Goal: Information Seeking & Learning: Learn about a topic

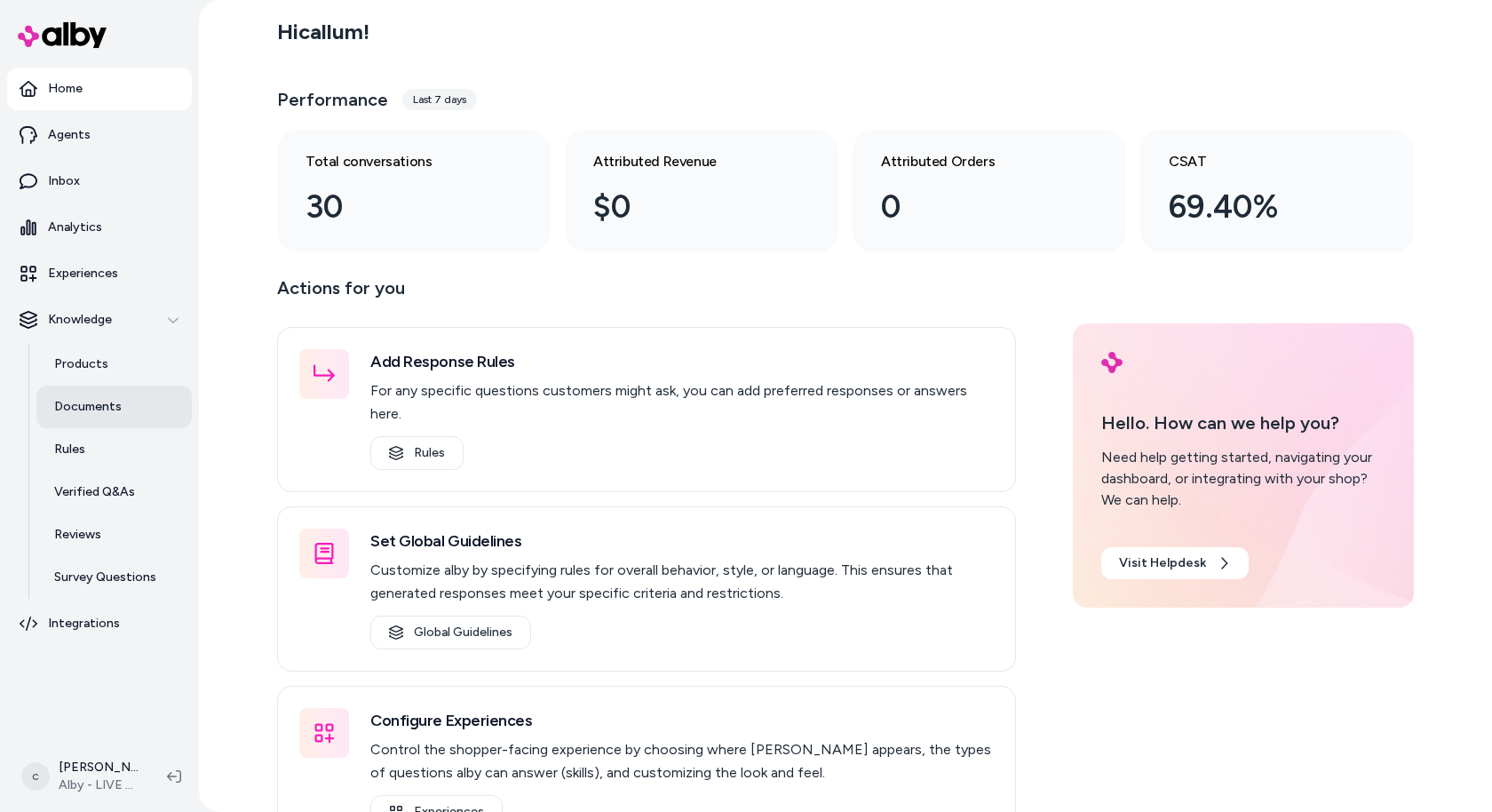
click at [127, 413] on link "Documents" at bounding box center [113, 407] width 156 height 43
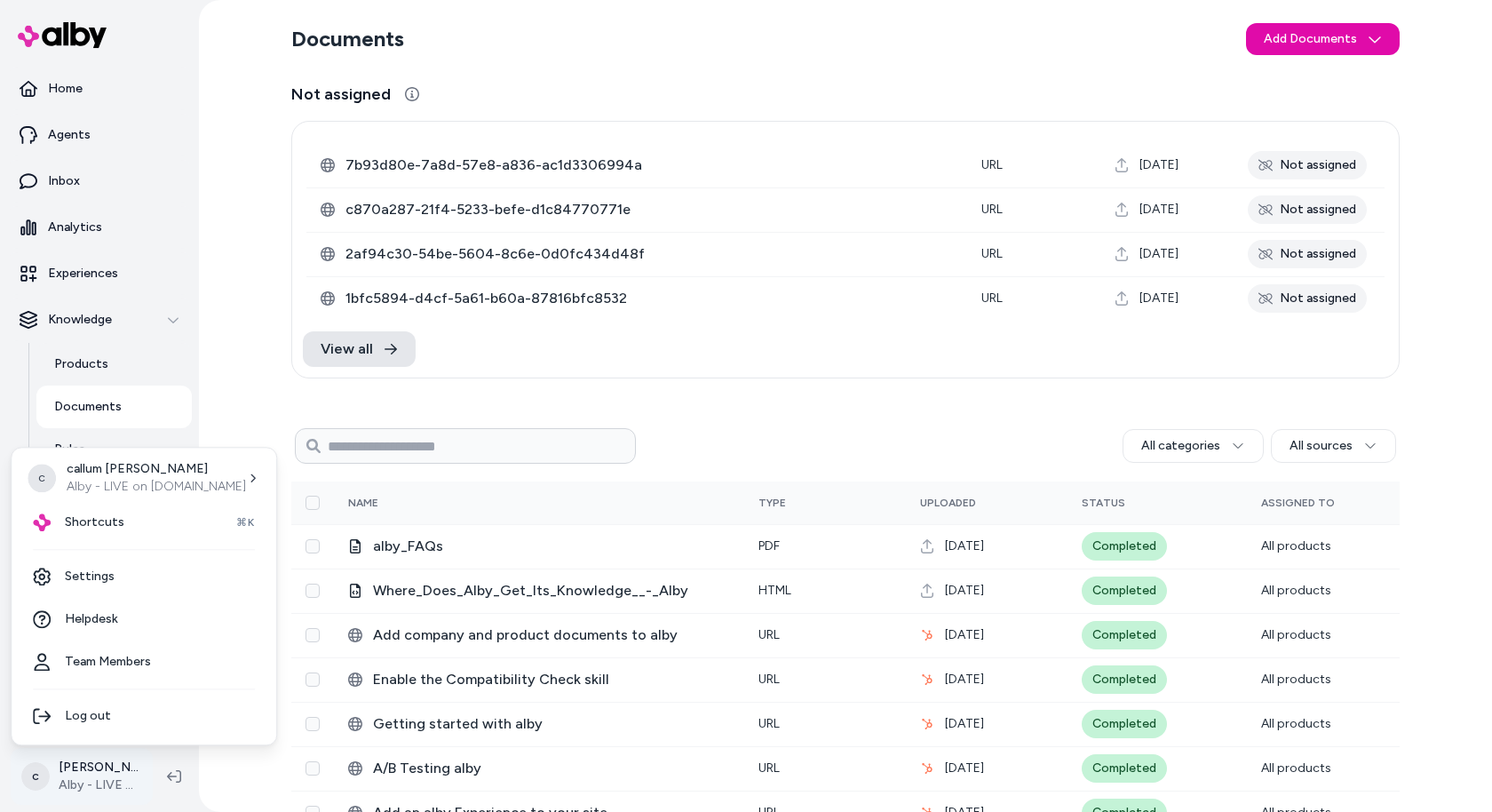
click at [95, 767] on html "Home Agents Inbox Analytics Experiences Knowledge Products Documents Rules Veri…" at bounding box center [746, 406] width 1492 height 812
click at [128, 534] on div "Shortcuts ⌘K" at bounding box center [144, 522] width 250 height 43
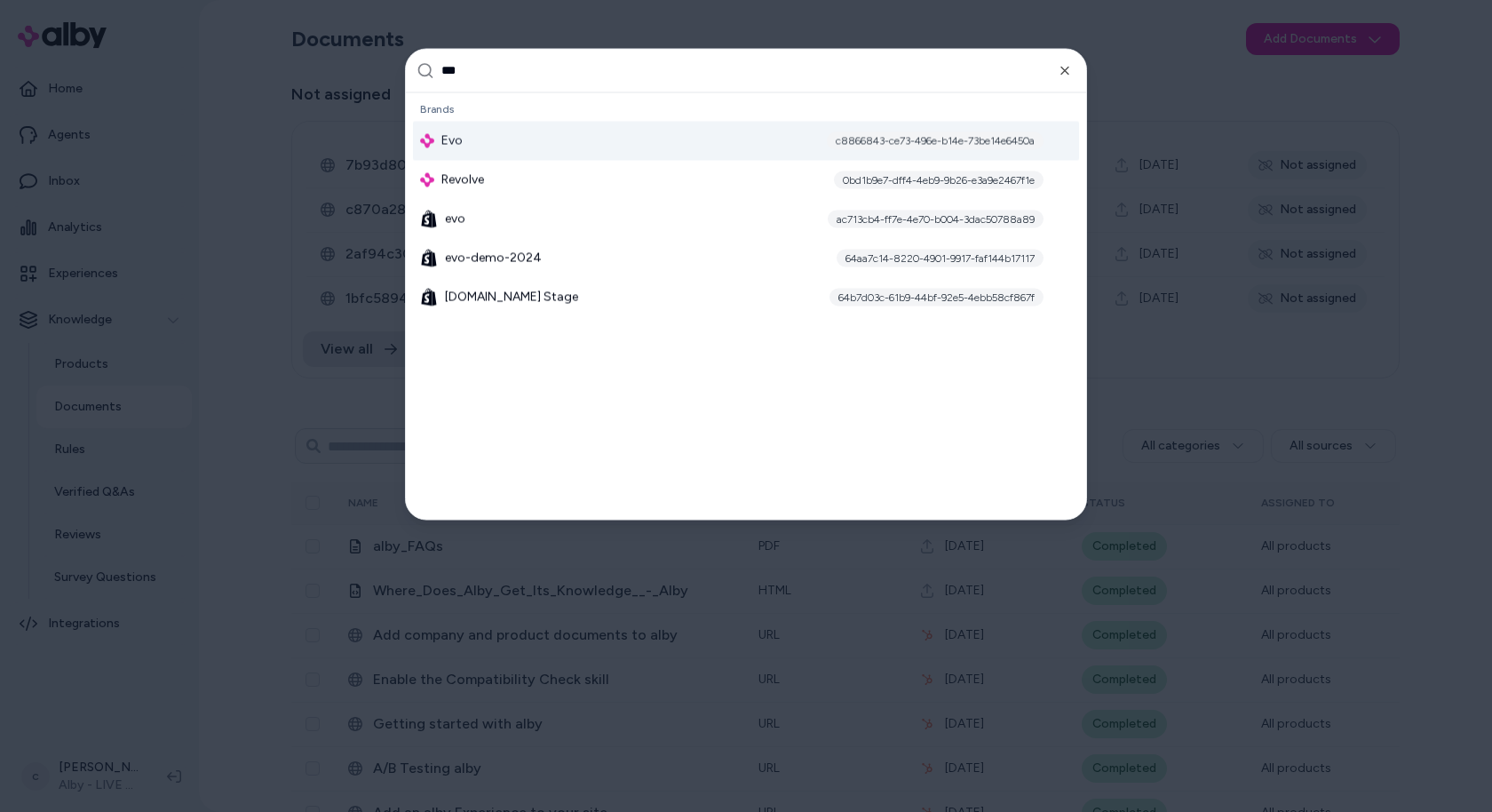
type input "***"
click at [612, 144] on div "Evo c8866843-ce73-496e-b14e-73be14e6450a" at bounding box center [746, 140] width 666 height 39
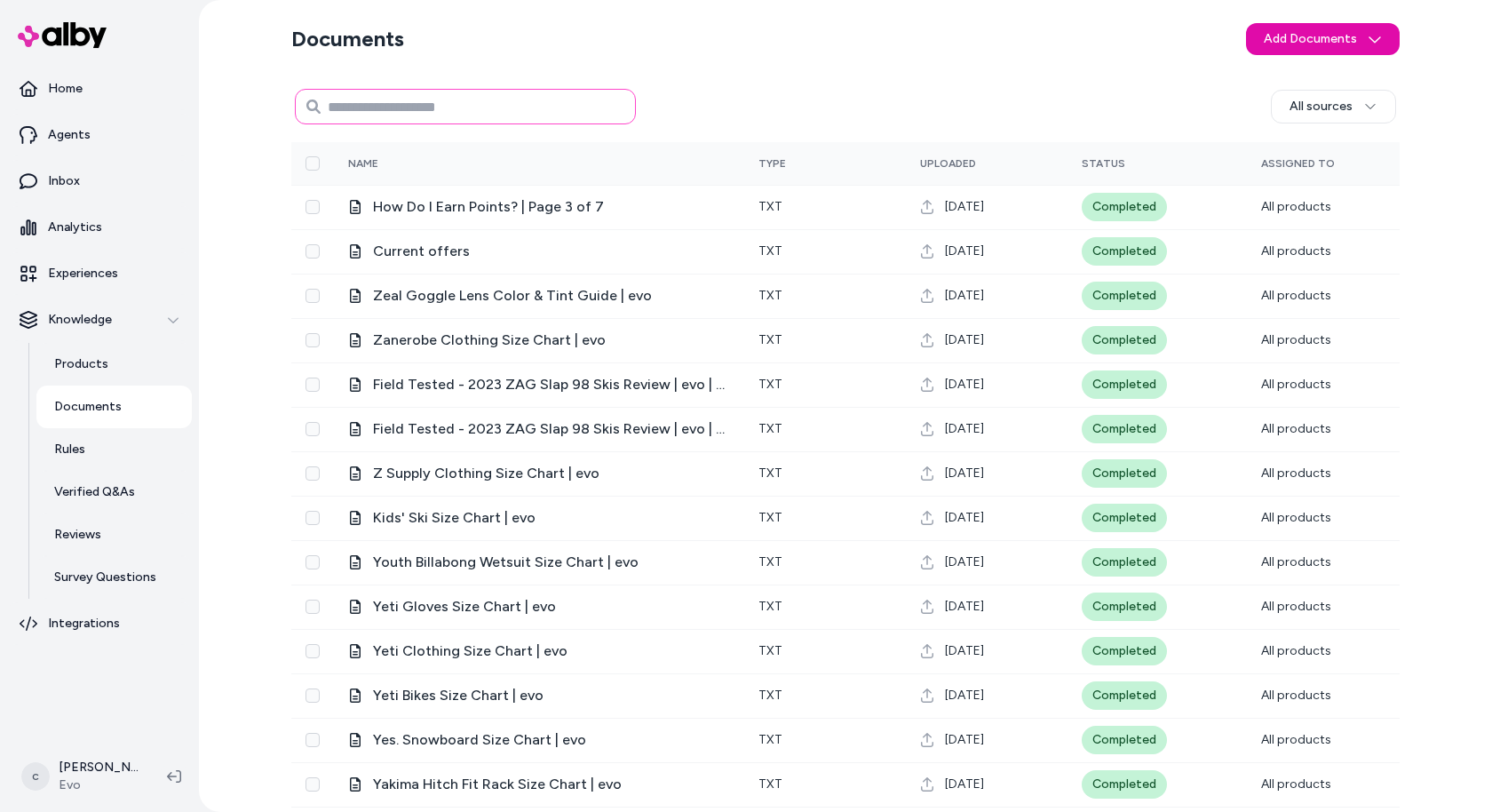
click at [383, 93] on input at bounding box center [465, 107] width 341 height 35
type input "*****"
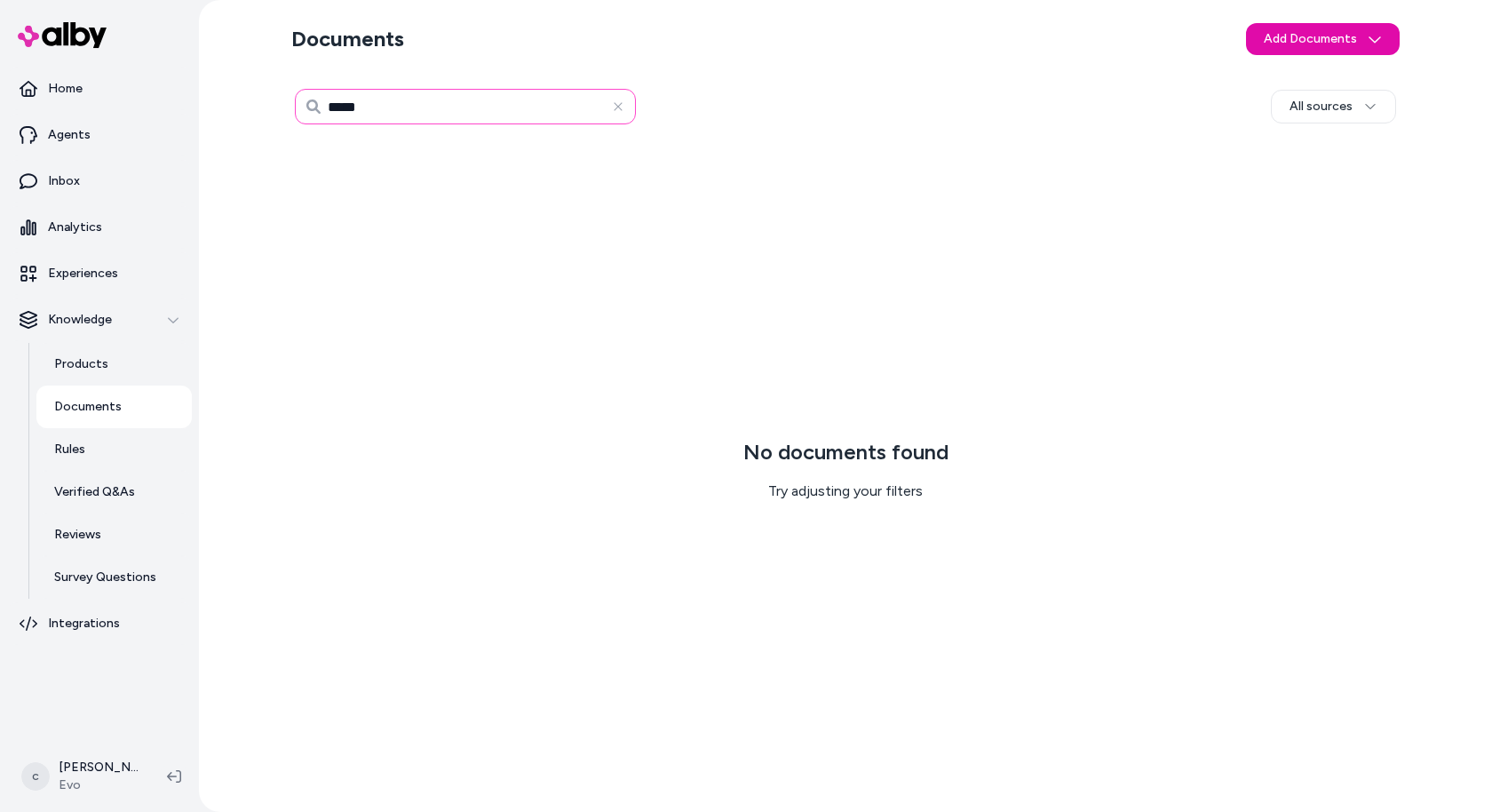
click at [344, 105] on input "*****" at bounding box center [465, 107] width 341 height 35
type input "**********"
click at [622, 103] on icon "button" at bounding box center [618, 107] width 13 height 13
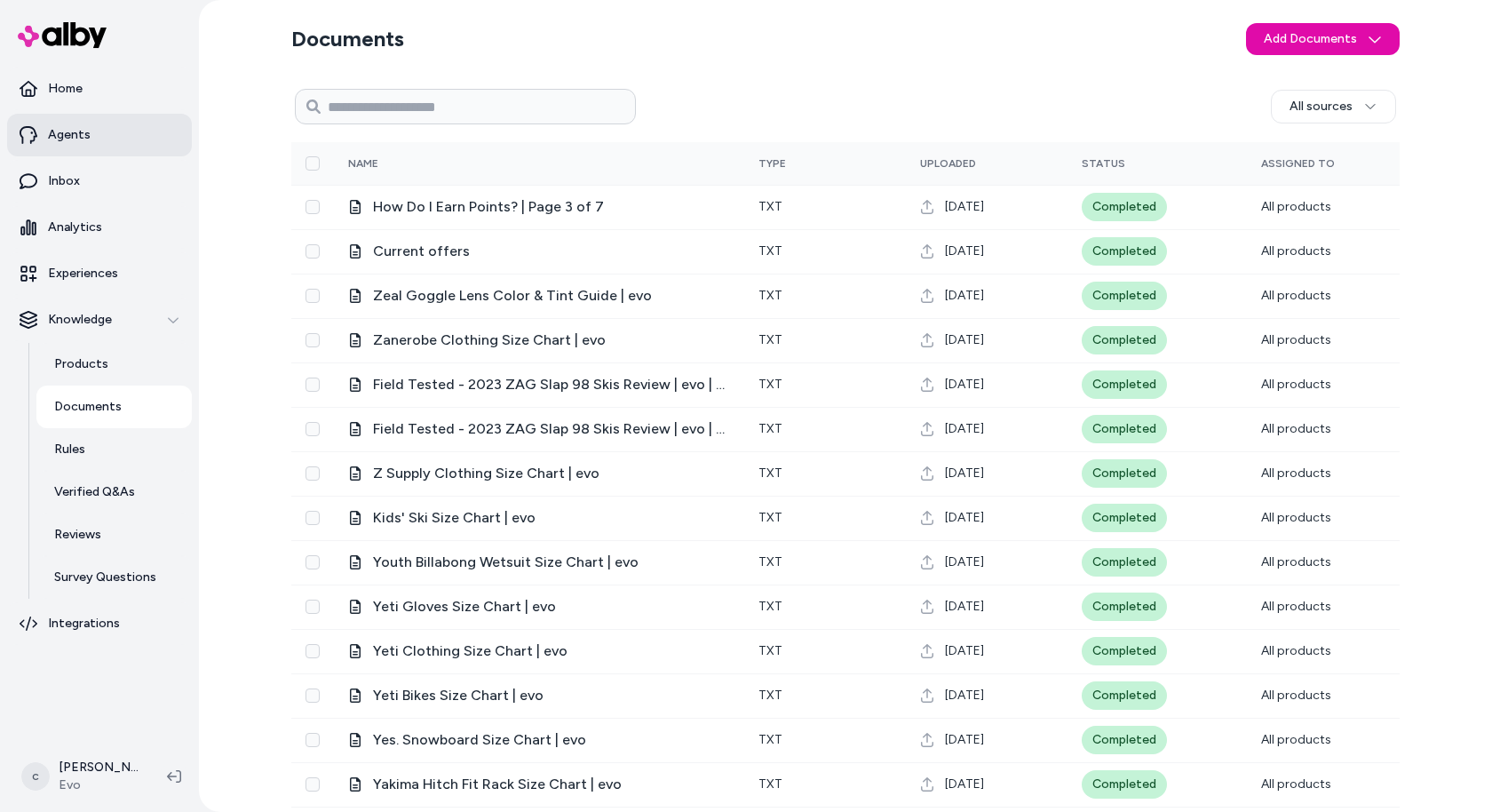
click at [83, 145] on link "Agents" at bounding box center [99, 135] width 185 height 43
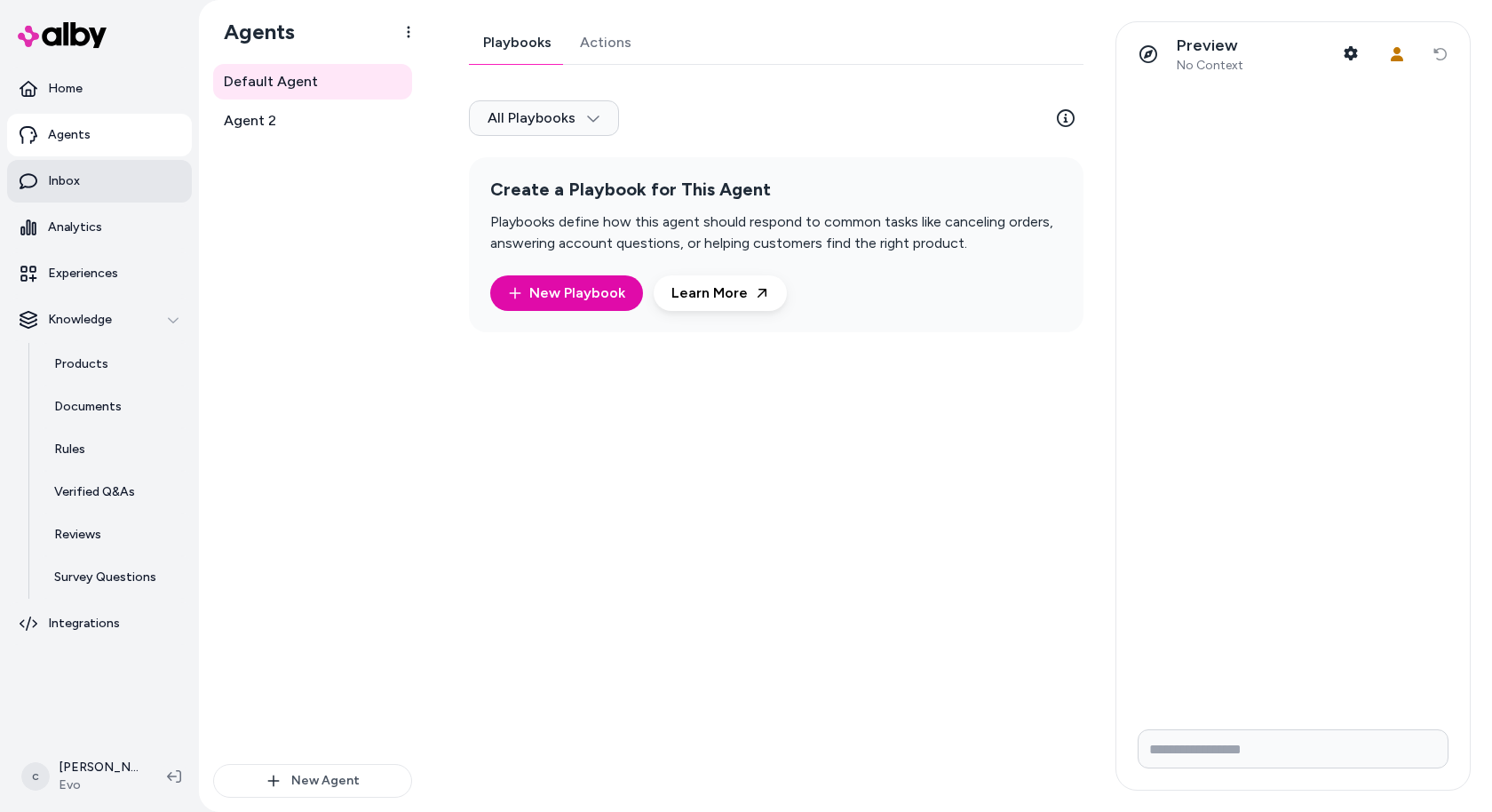
click at [52, 187] on p "Inbox" at bounding box center [64, 181] width 32 height 18
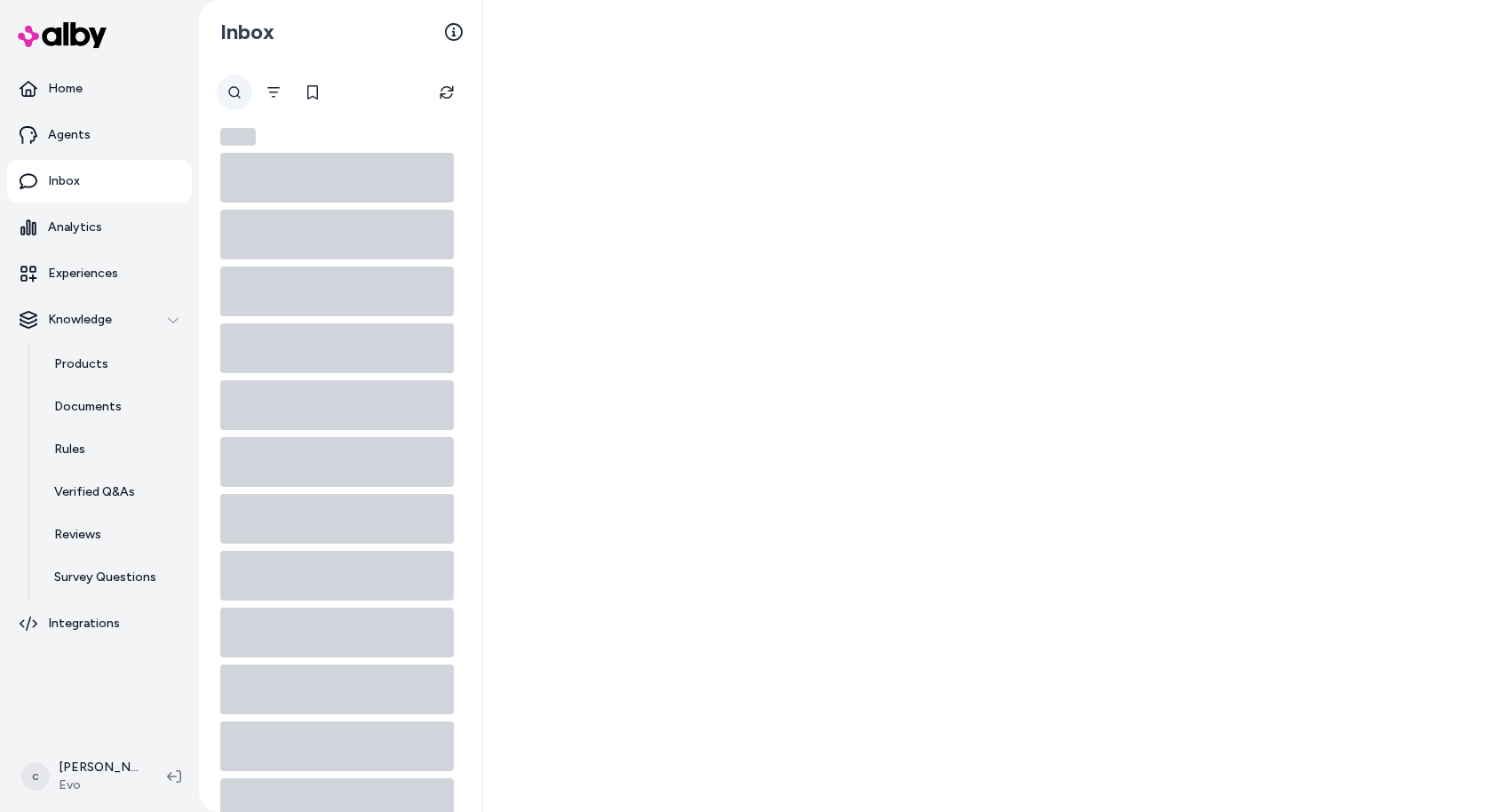
click at [237, 97] on div at bounding box center [235, 92] width 35 height 35
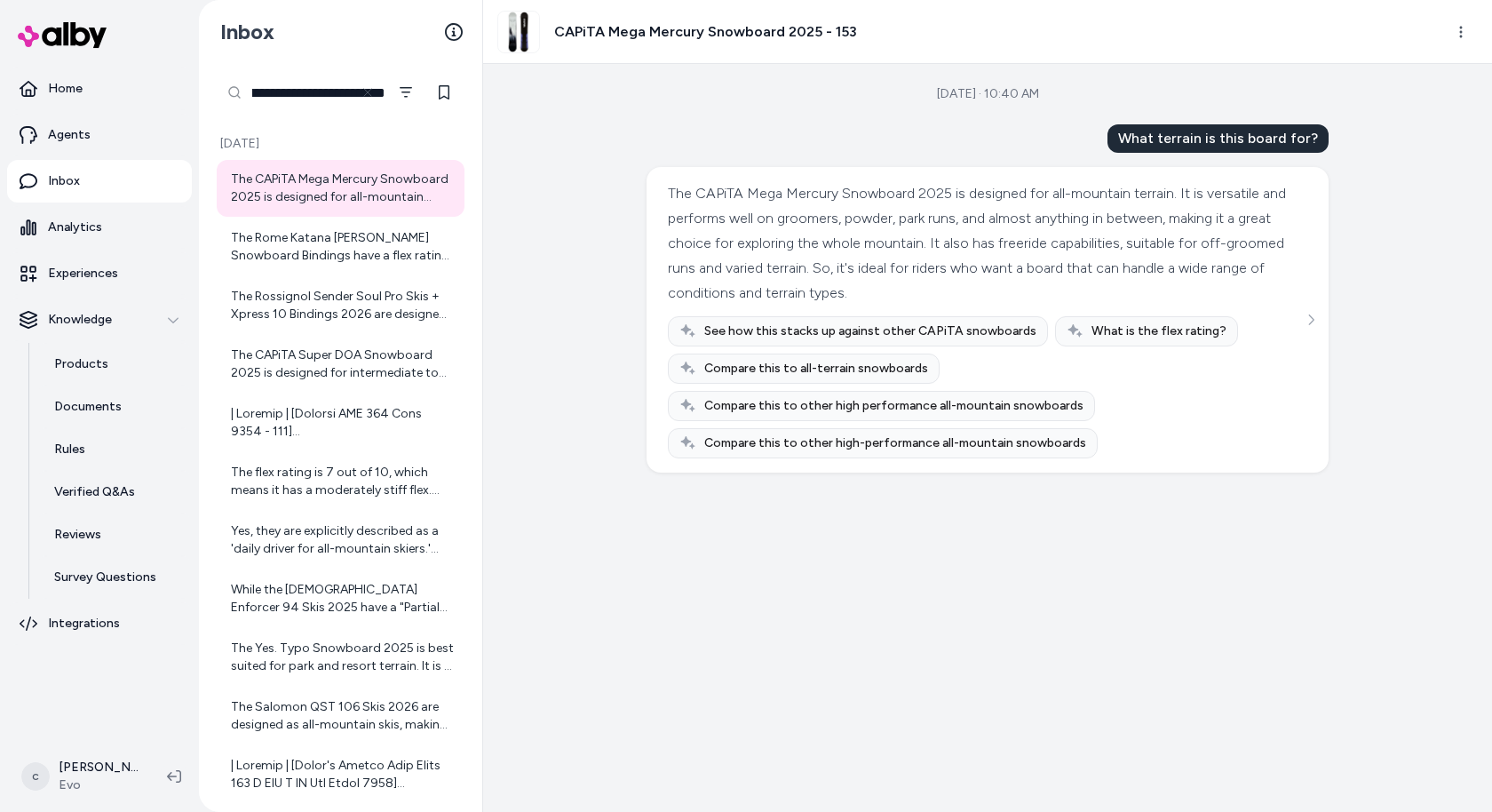
scroll to position [0, 63]
type input "**********"
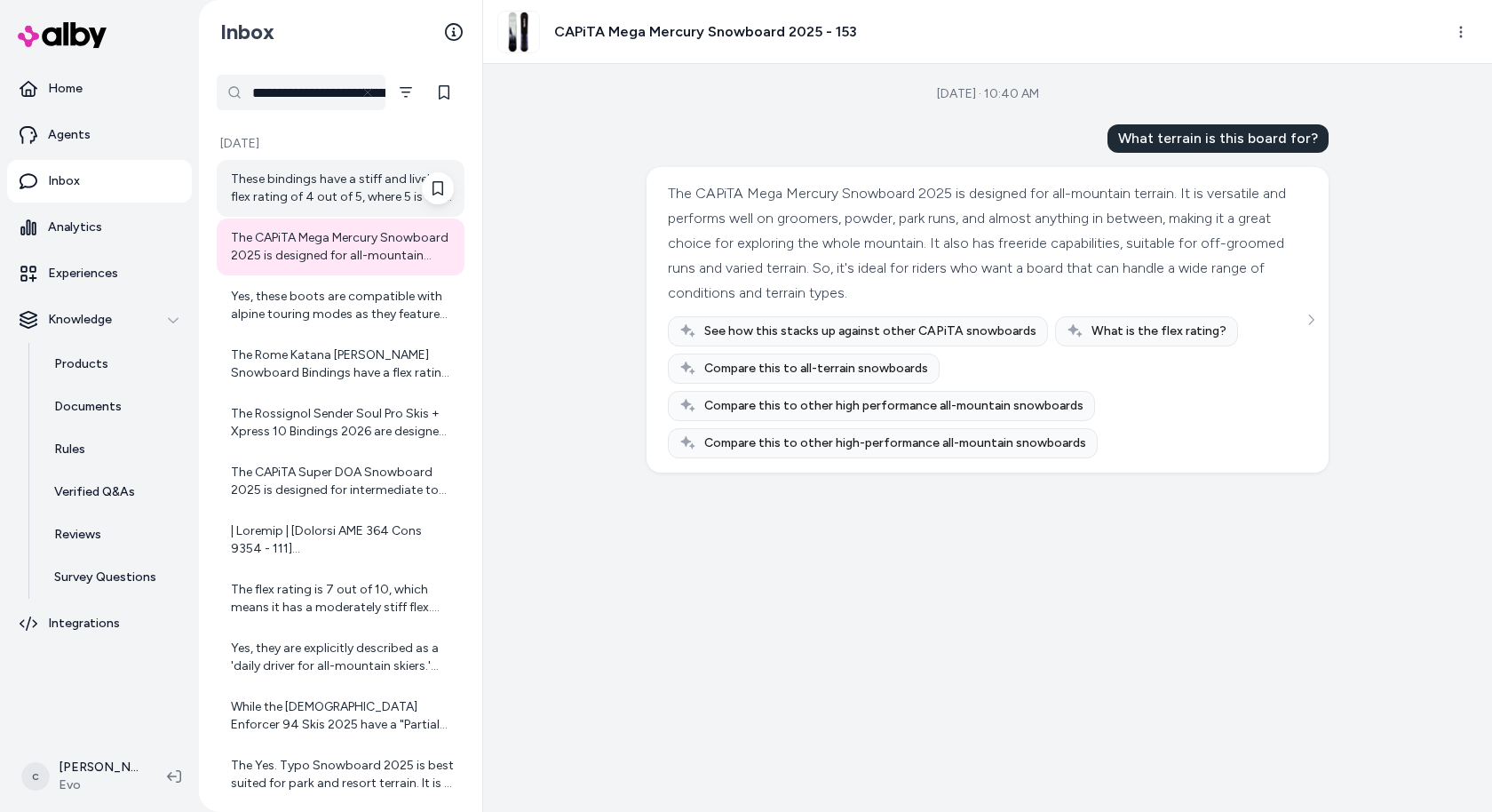
click at [361, 181] on div "These bindings have a stiff and lively flex rating of 4 out of 5, where 5 is th…" at bounding box center [342, 188] width 223 height 35
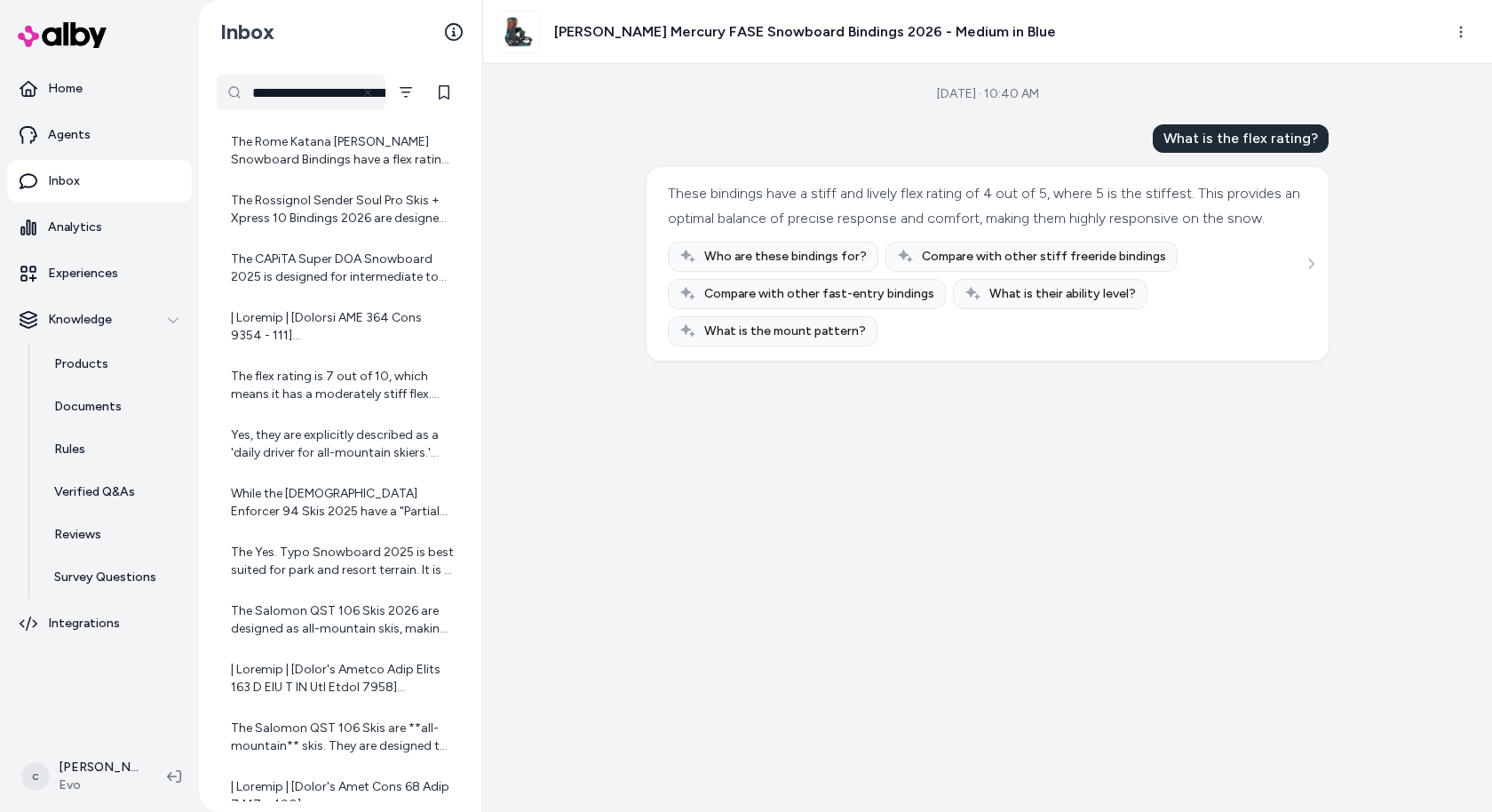
scroll to position [248, 0]
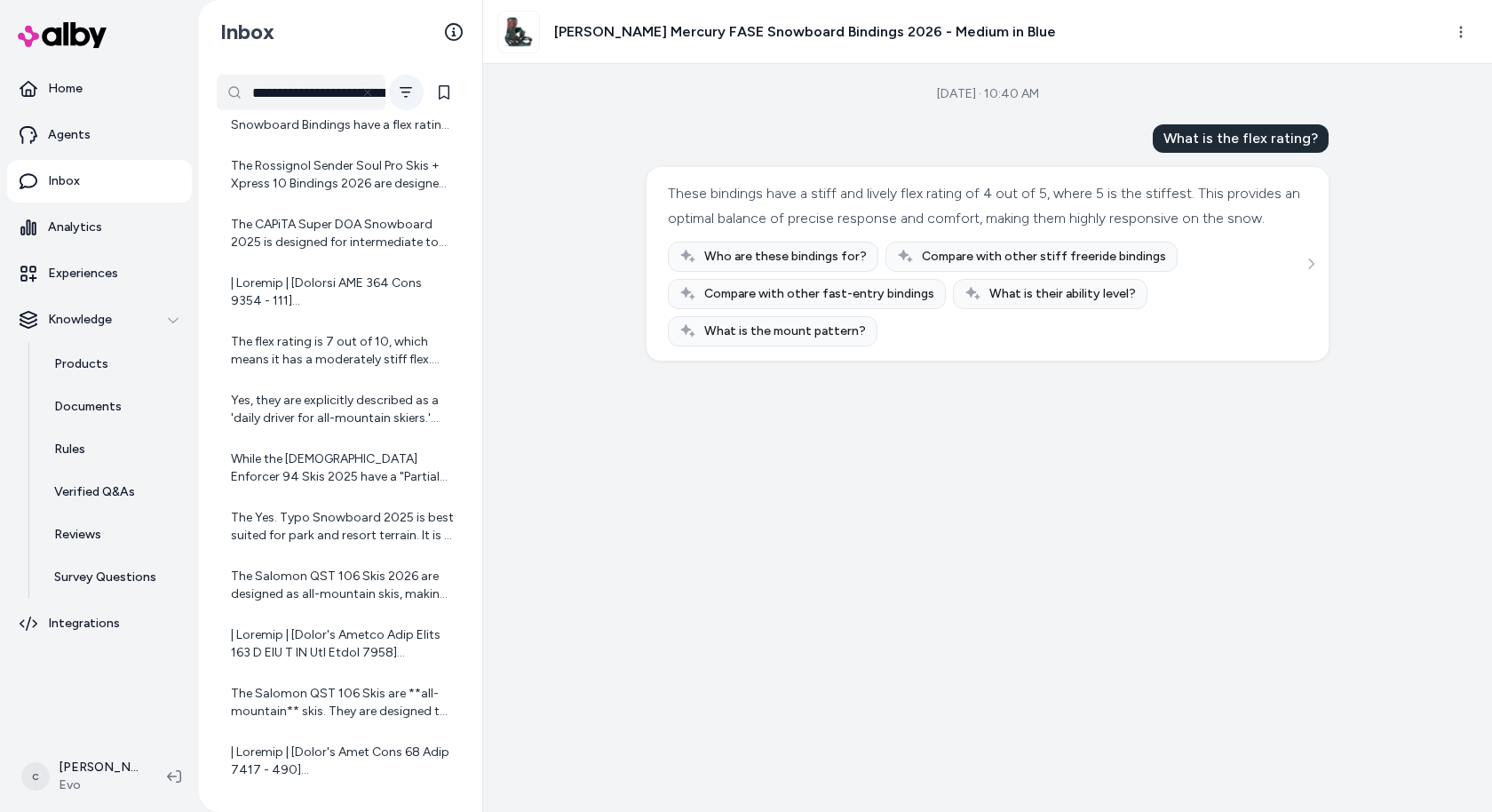
click at [407, 89] on icon "Filter" at bounding box center [406, 92] width 15 height 15
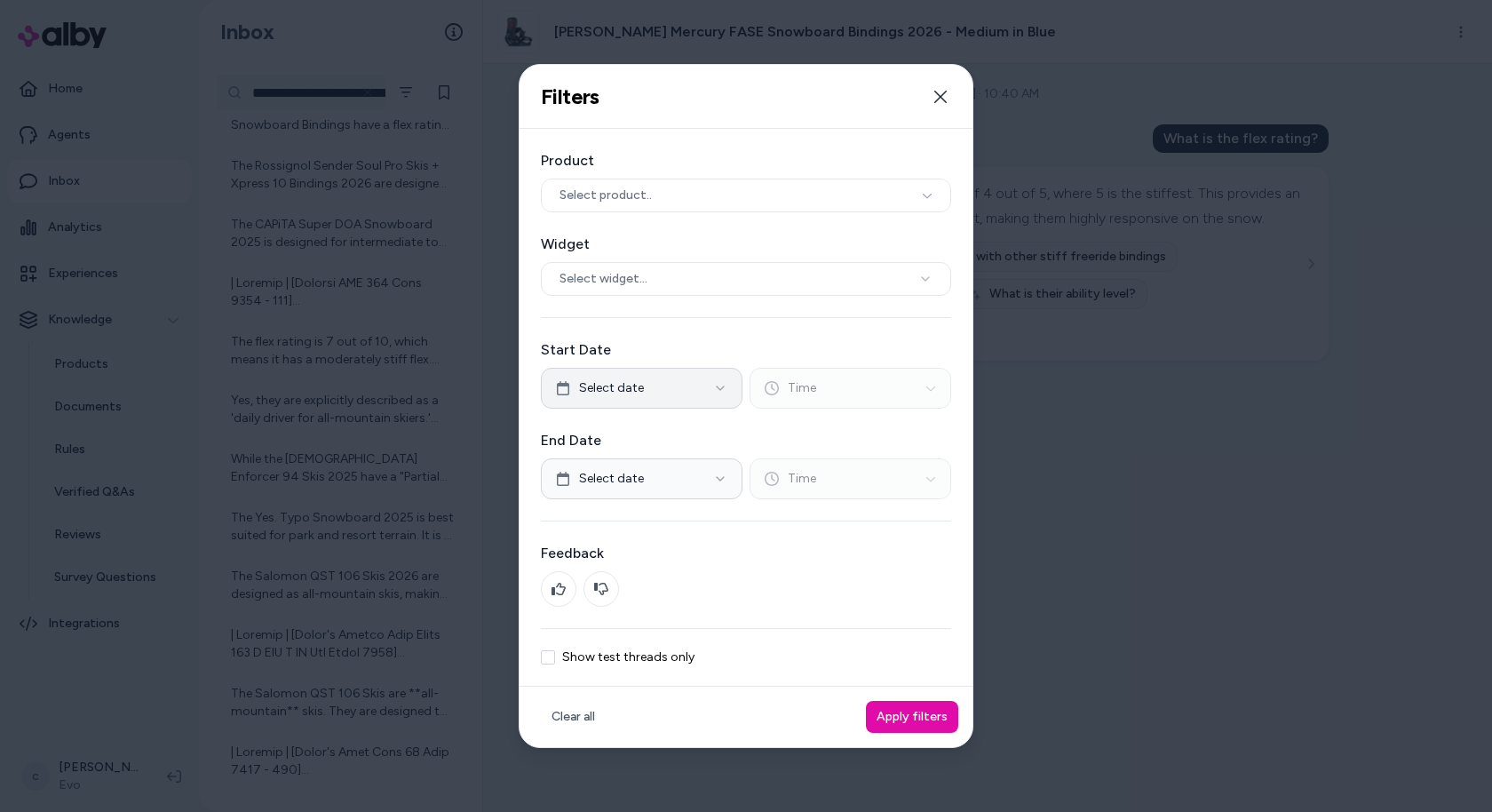
click at [669, 393] on button "Select date" at bounding box center [642, 388] width 202 height 41
click at [658, 489] on button "3" at bounding box center [661, 492] width 32 height 32
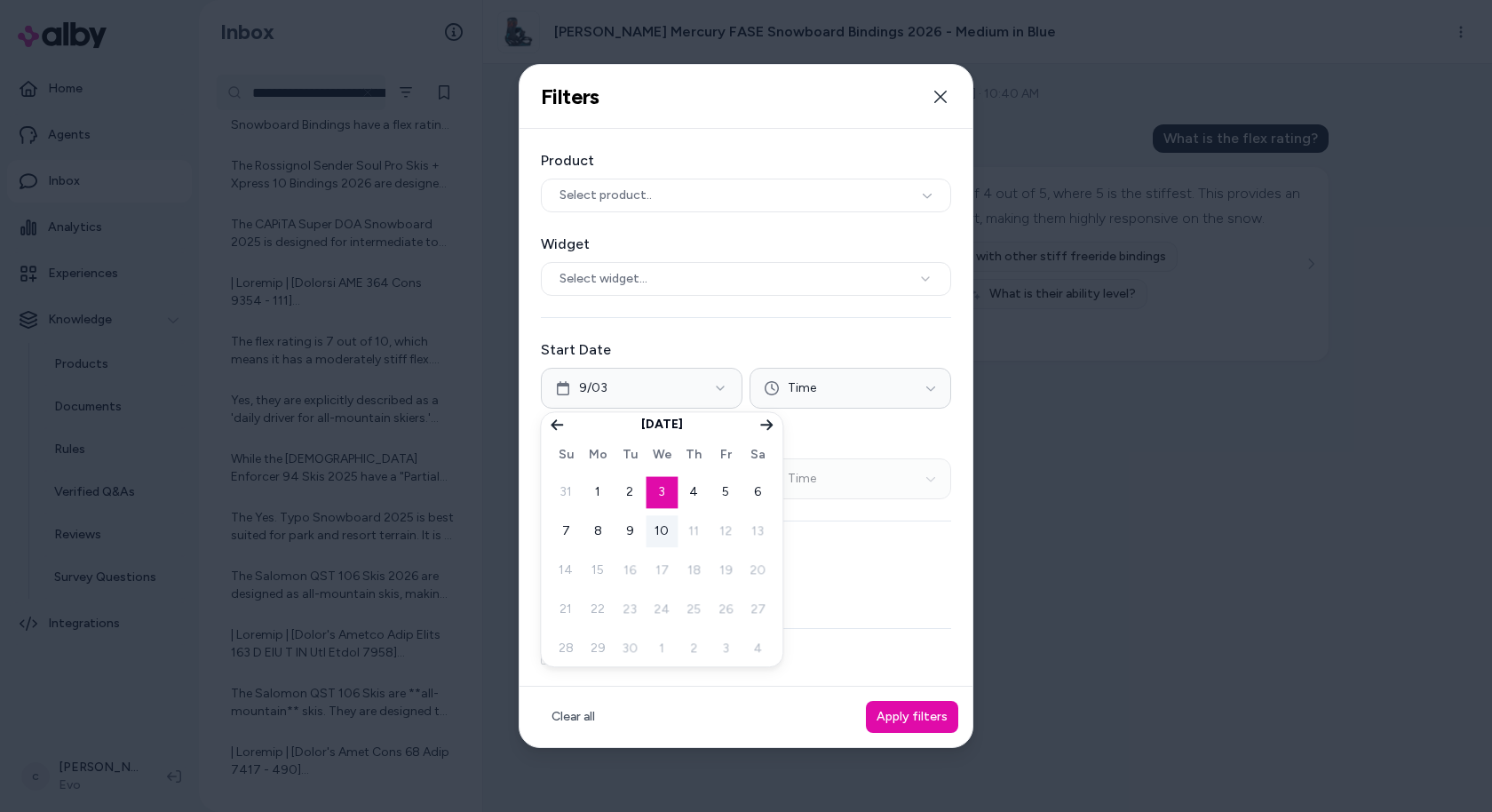
click at [791, 333] on div "Product Select product.. Widget Select widget... Start Date 9/03 Time End Date …" at bounding box center [746, 408] width 453 height 558
click at [695, 475] on button "Select date" at bounding box center [642, 478] width 202 height 41
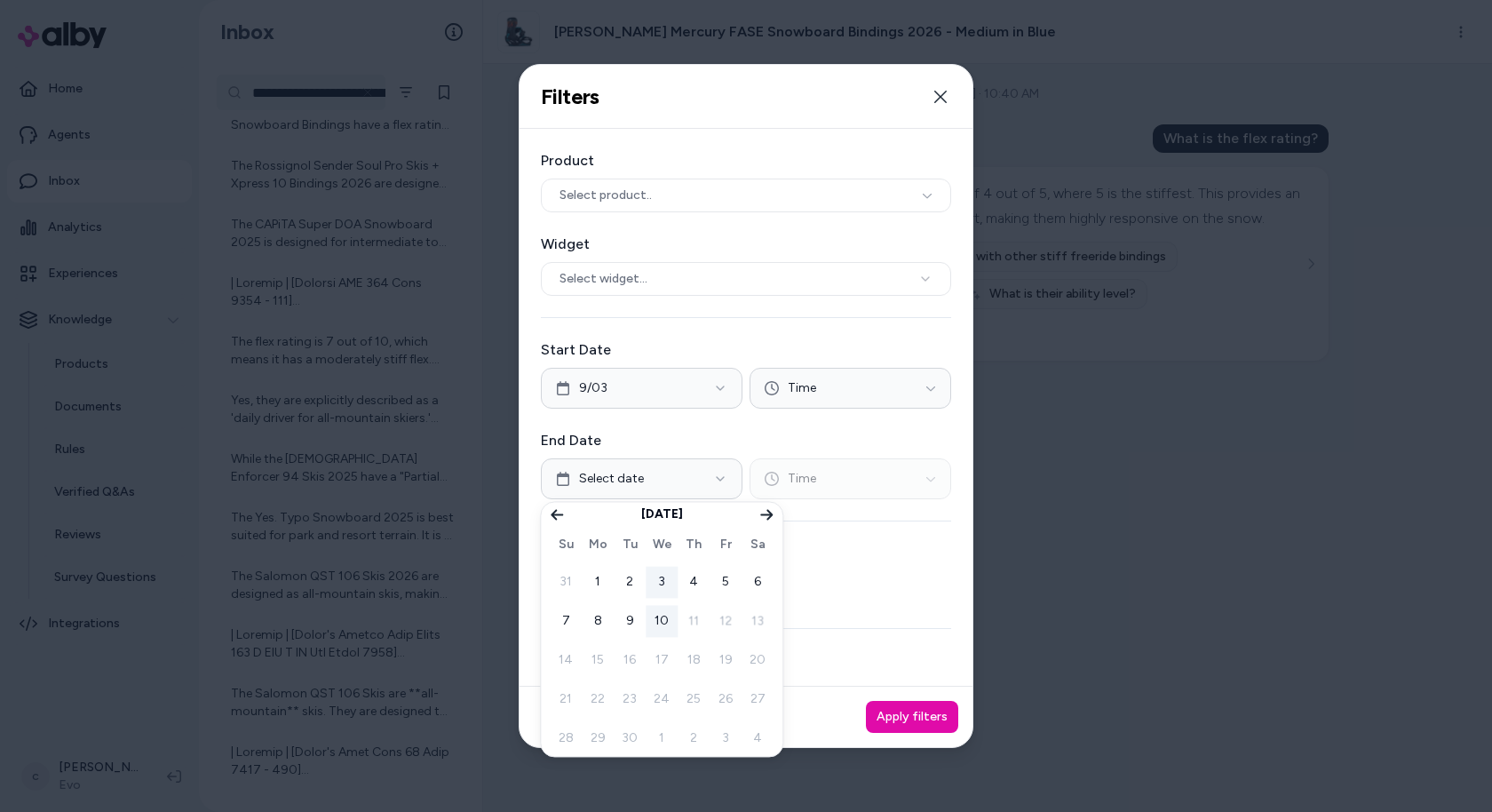
click at [658, 578] on button "3" at bounding box center [661, 581] width 32 height 32
click at [912, 713] on button "Apply filters" at bounding box center [912, 716] width 92 height 32
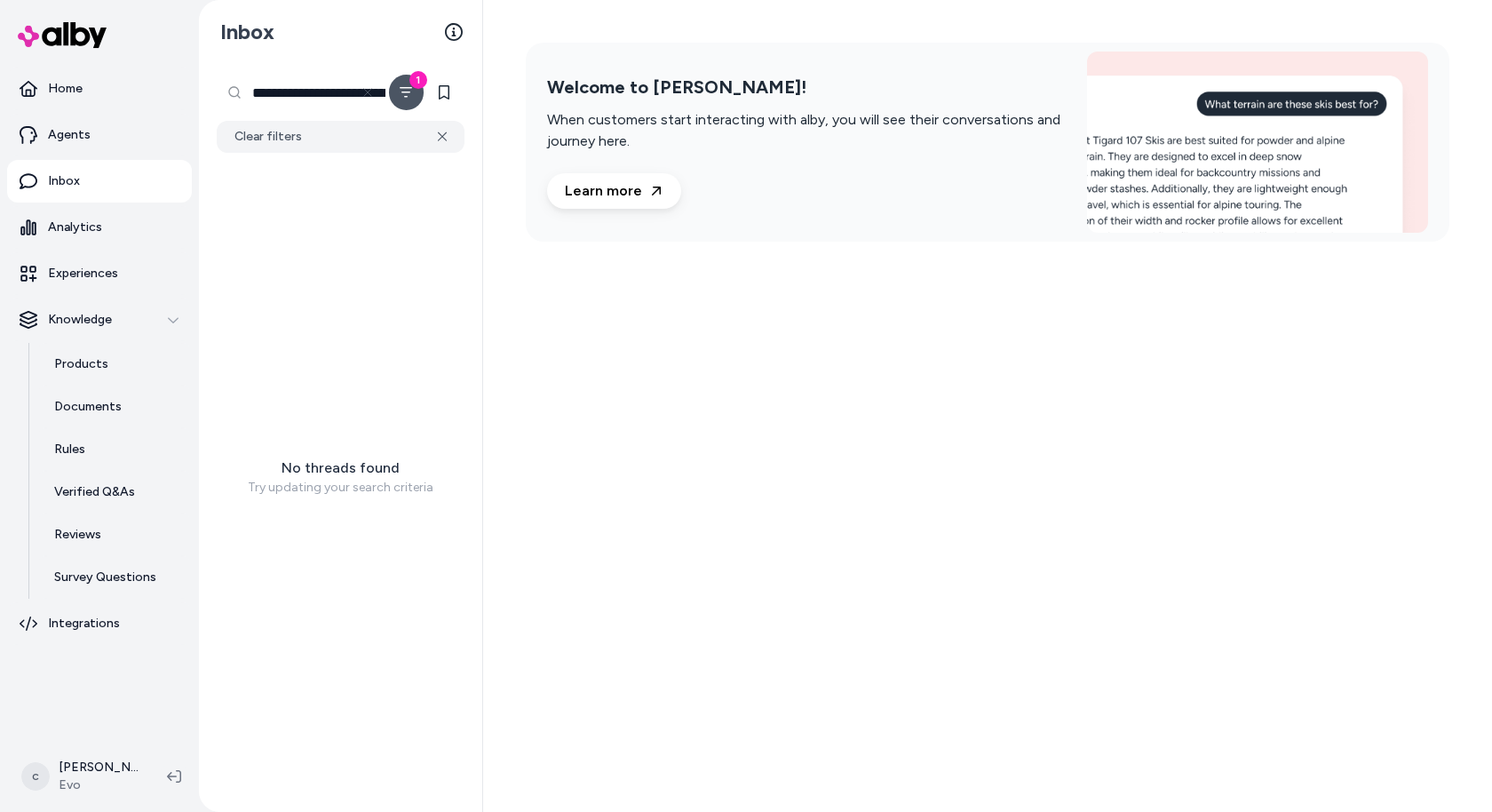
click at [345, 88] on input "**********" at bounding box center [301, 92] width 169 height 35
click at [438, 139] on icon at bounding box center [443, 136] width 10 height 11
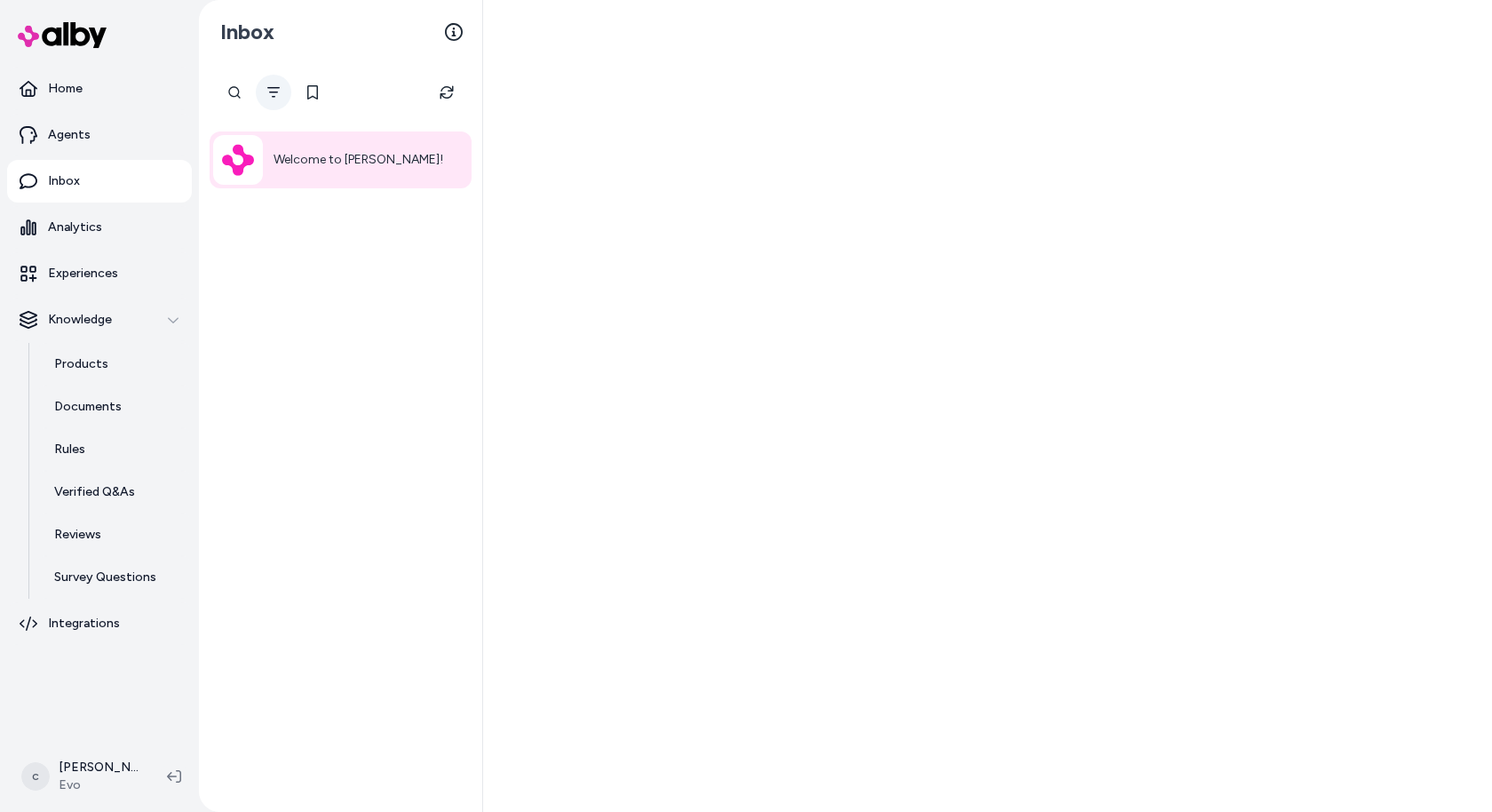
click at [268, 95] on icon "Filter" at bounding box center [273, 92] width 15 height 15
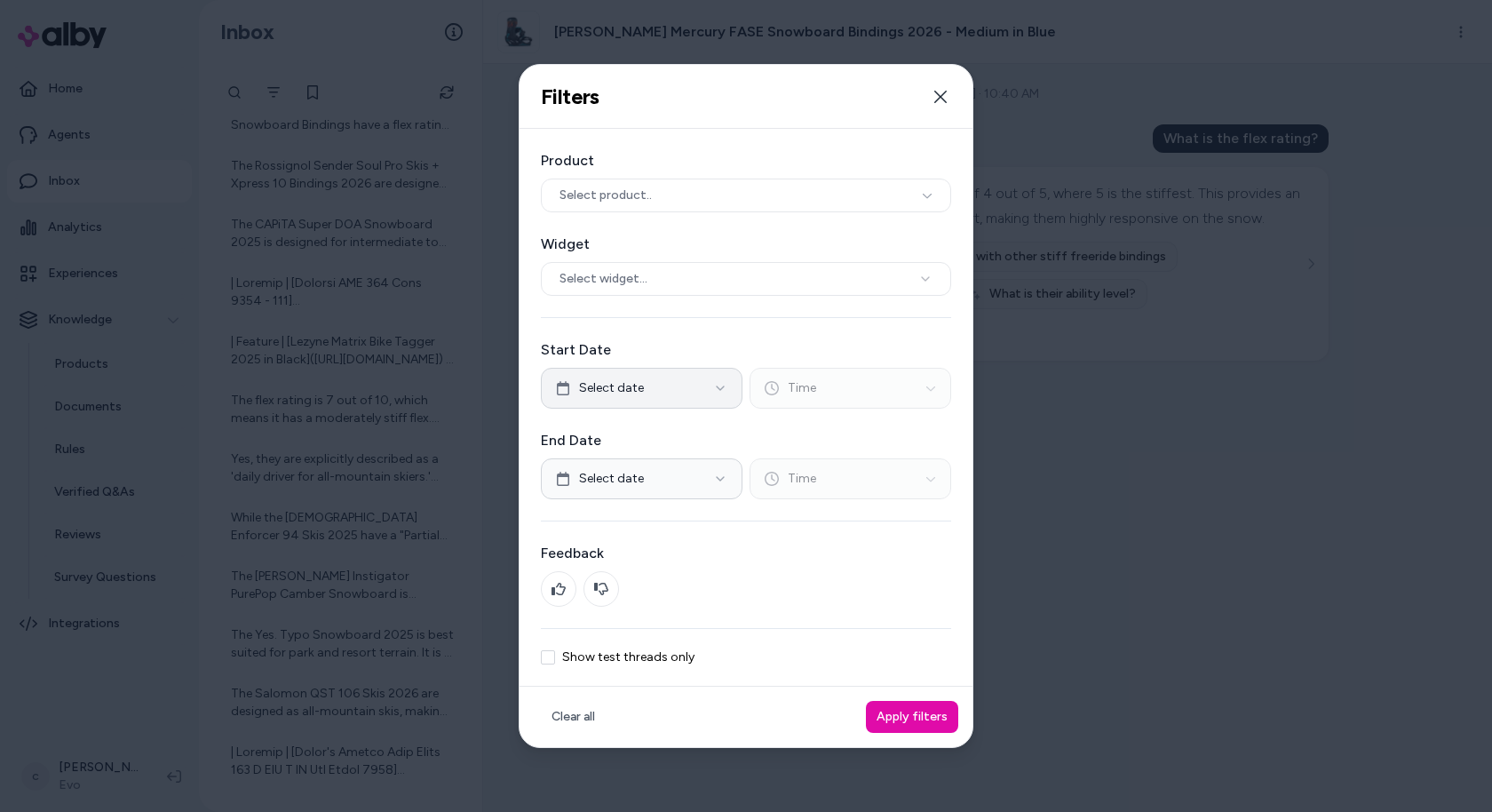
click at [608, 386] on span "Select date" at bounding box center [611, 388] width 65 height 18
click at [656, 496] on button "3" at bounding box center [661, 492] width 32 height 32
click at [646, 476] on button "3" at bounding box center [661, 492] width 32 height 32
click at [640, 387] on span "Select date" at bounding box center [611, 388] width 65 height 18
click at [644, 390] on button "Select date" at bounding box center [642, 388] width 202 height 41
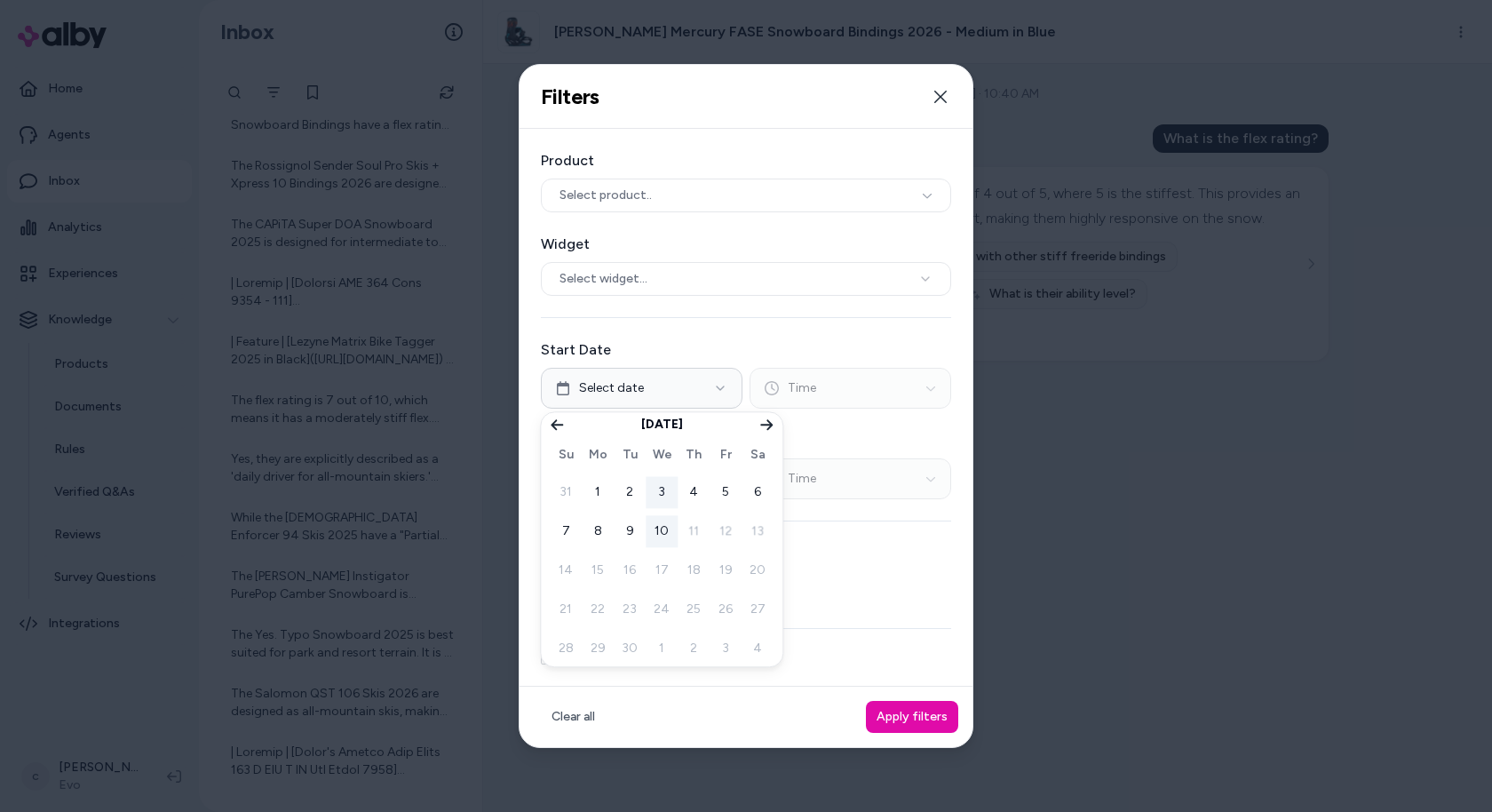
click at [658, 497] on button "3" at bounding box center [661, 492] width 32 height 32
click at [734, 342] on label "Start Date" at bounding box center [746, 350] width 410 height 22
click at [670, 492] on button "Select date" at bounding box center [642, 478] width 202 height 41
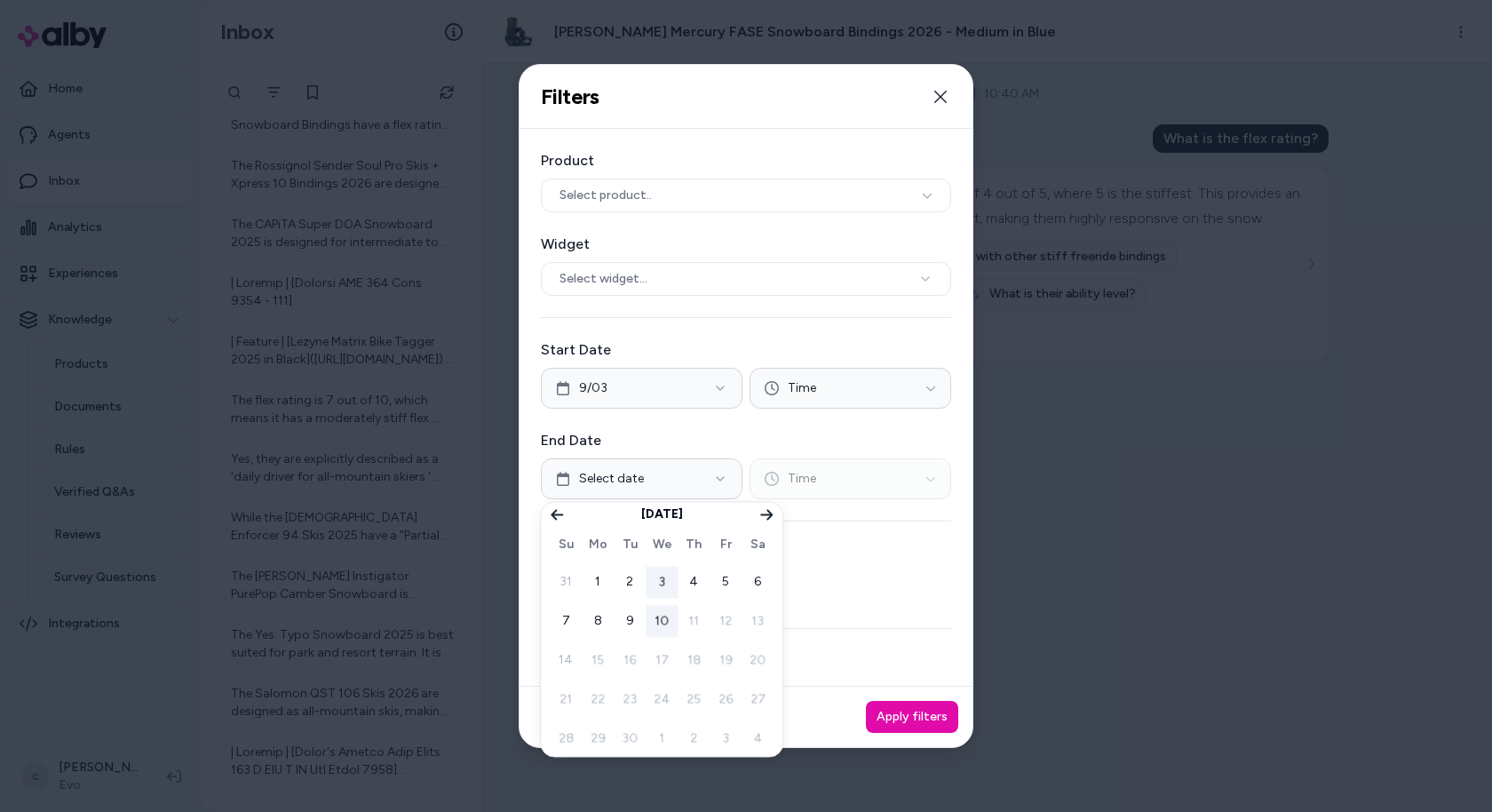
click at [652, 580] on button "3" at bounding box center [661, 581] width 32 height 32
click at [962, 550] on div "Product Select product.. Widget Select widget... Start Date 9/03 Time End Date …" at bounding box center [746, 408] width 453 height 558
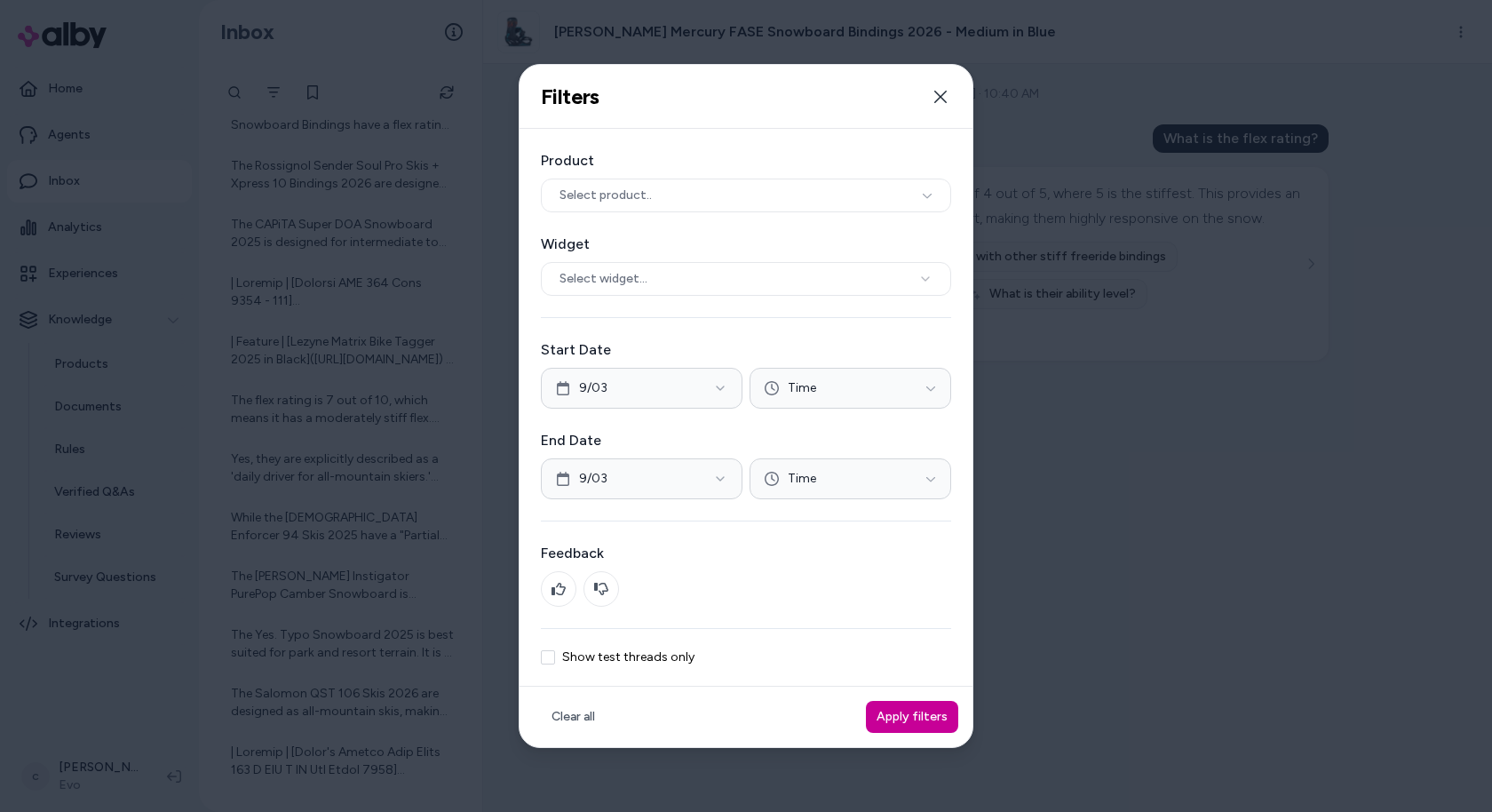
click at [921, 710] on button "Apply filters" at bounding box center [912, 716] width 92 height 32
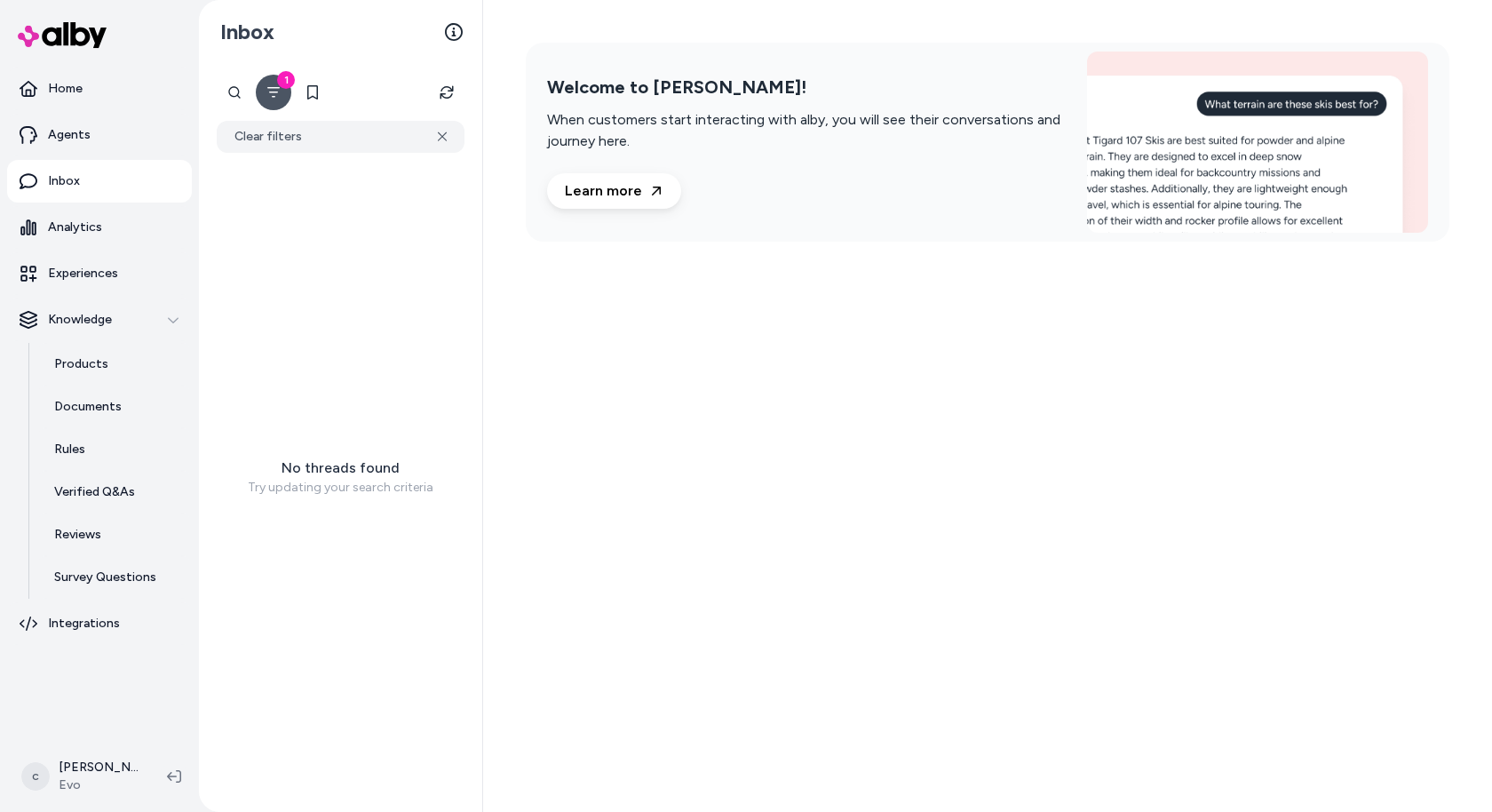
click at [270, 99] on icon "Filter" at bounding box center [273, 92] width 15 height 15
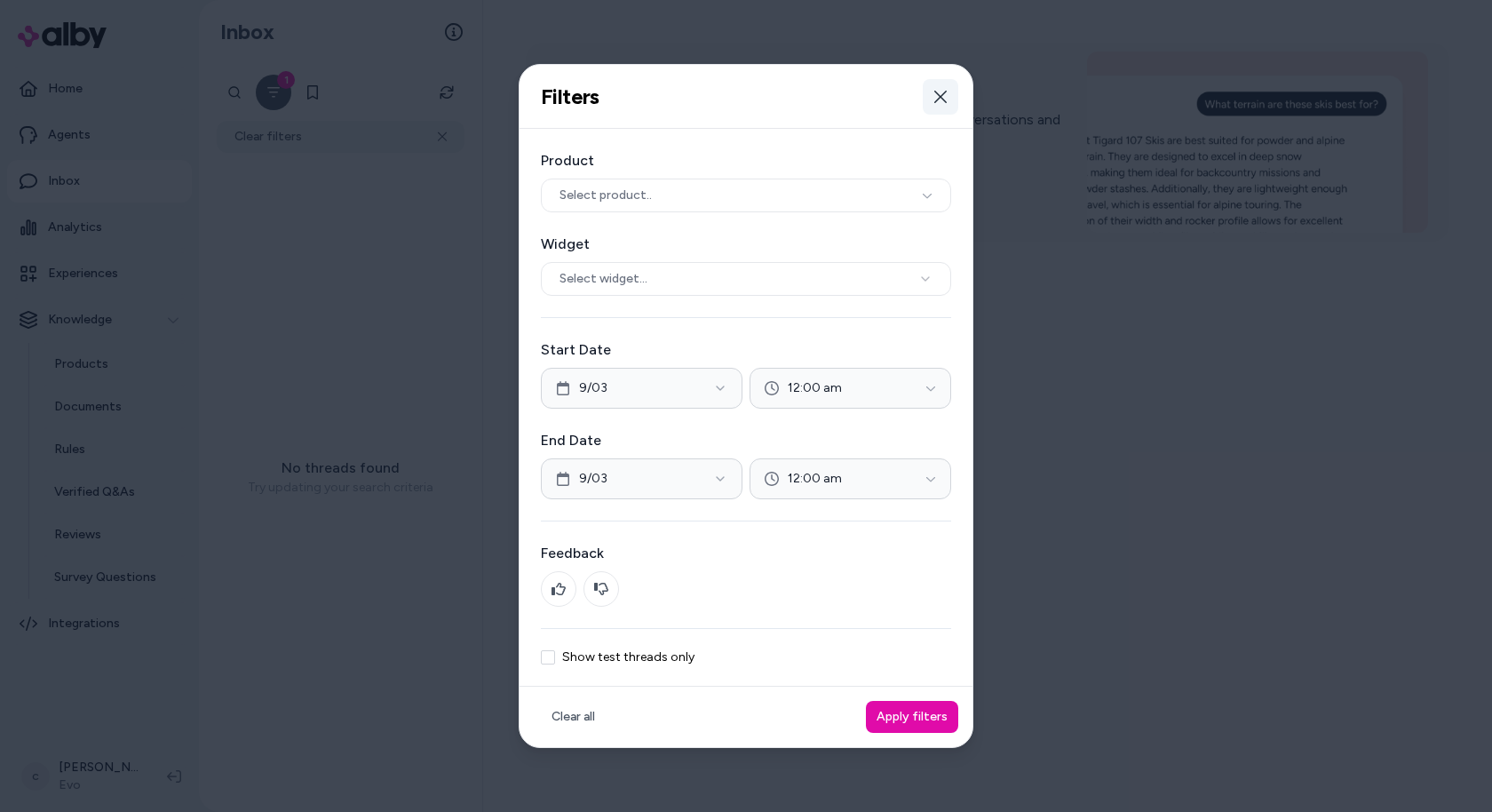
click at [938, 103] on icon "button" at bounding box center [940, 97] width 15 height 15
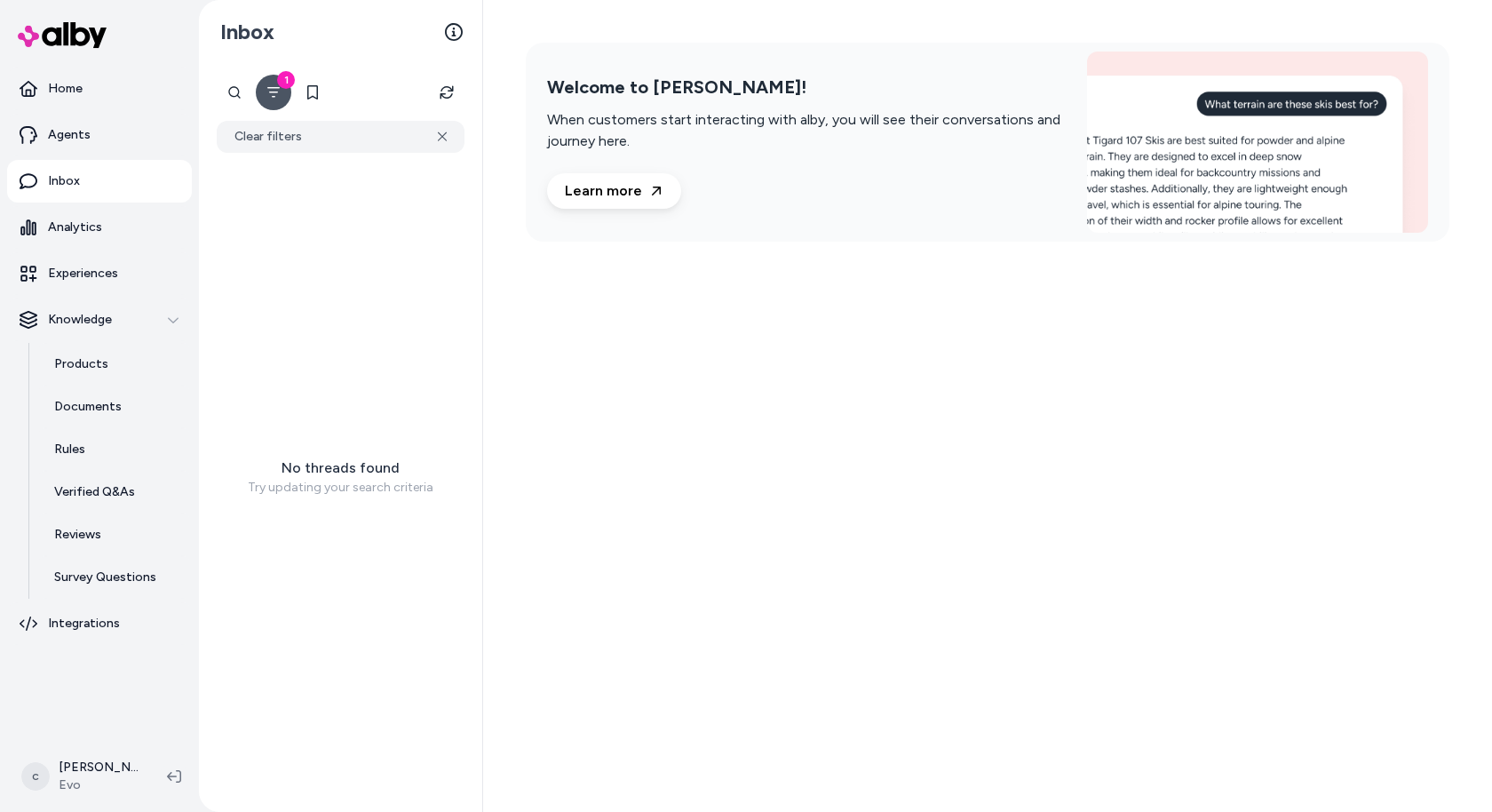
click at [284, 77] on div "1" at bounding box center [286, 80] width 18 height 18
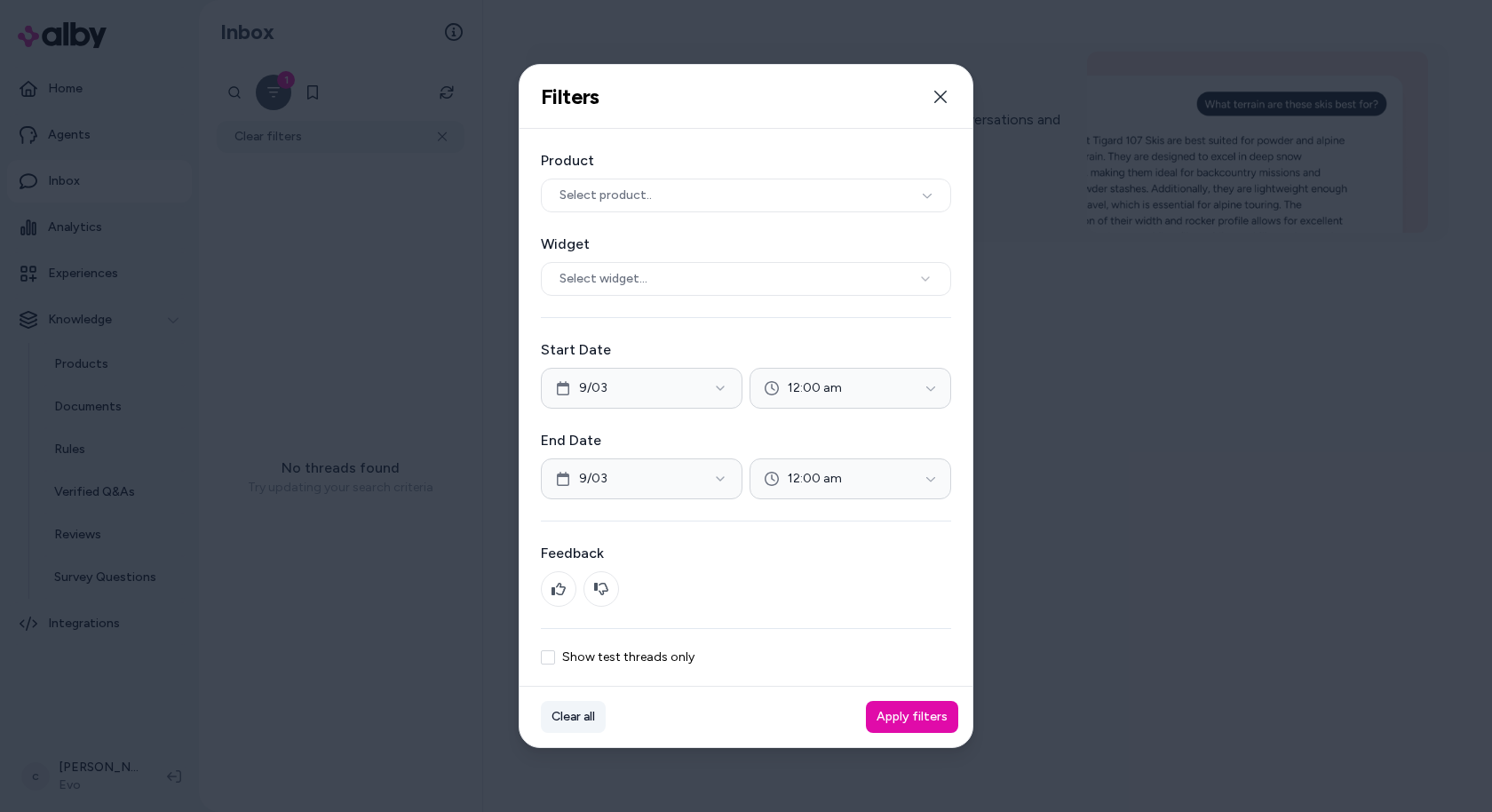
click at [567, 718] on button "Clear all" at bounding box center [573, 716] width 65 height 32
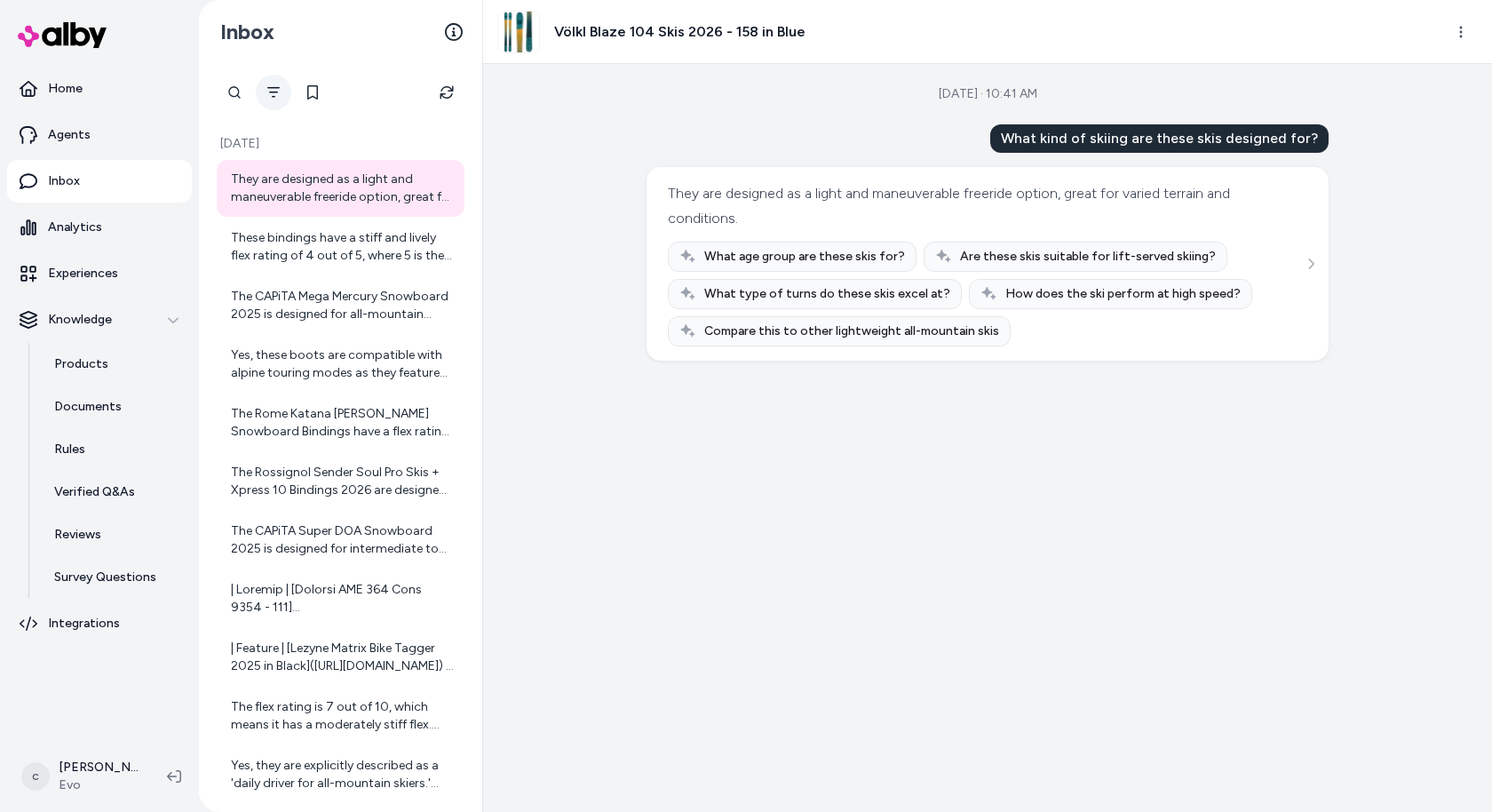
click at [275, 98] on icon "Filter" at bounding box center [273, 92] width 15 height 15
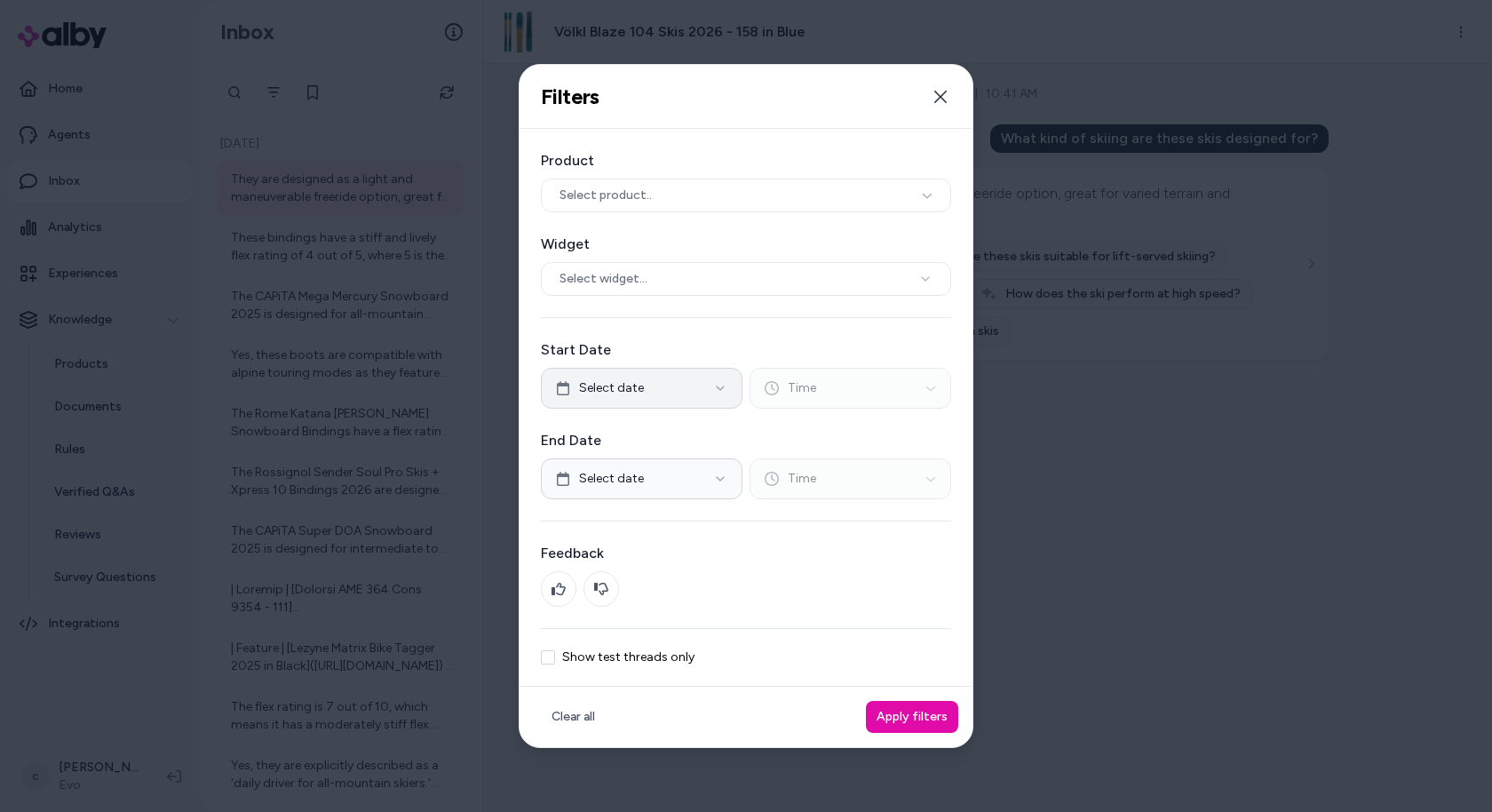
click at [714, 383] on icon "button" at bounding box center [720, 387] width 15 height 15
click at [629, 529] on button "9" at bounding box center [629, 531] width 32 height 32
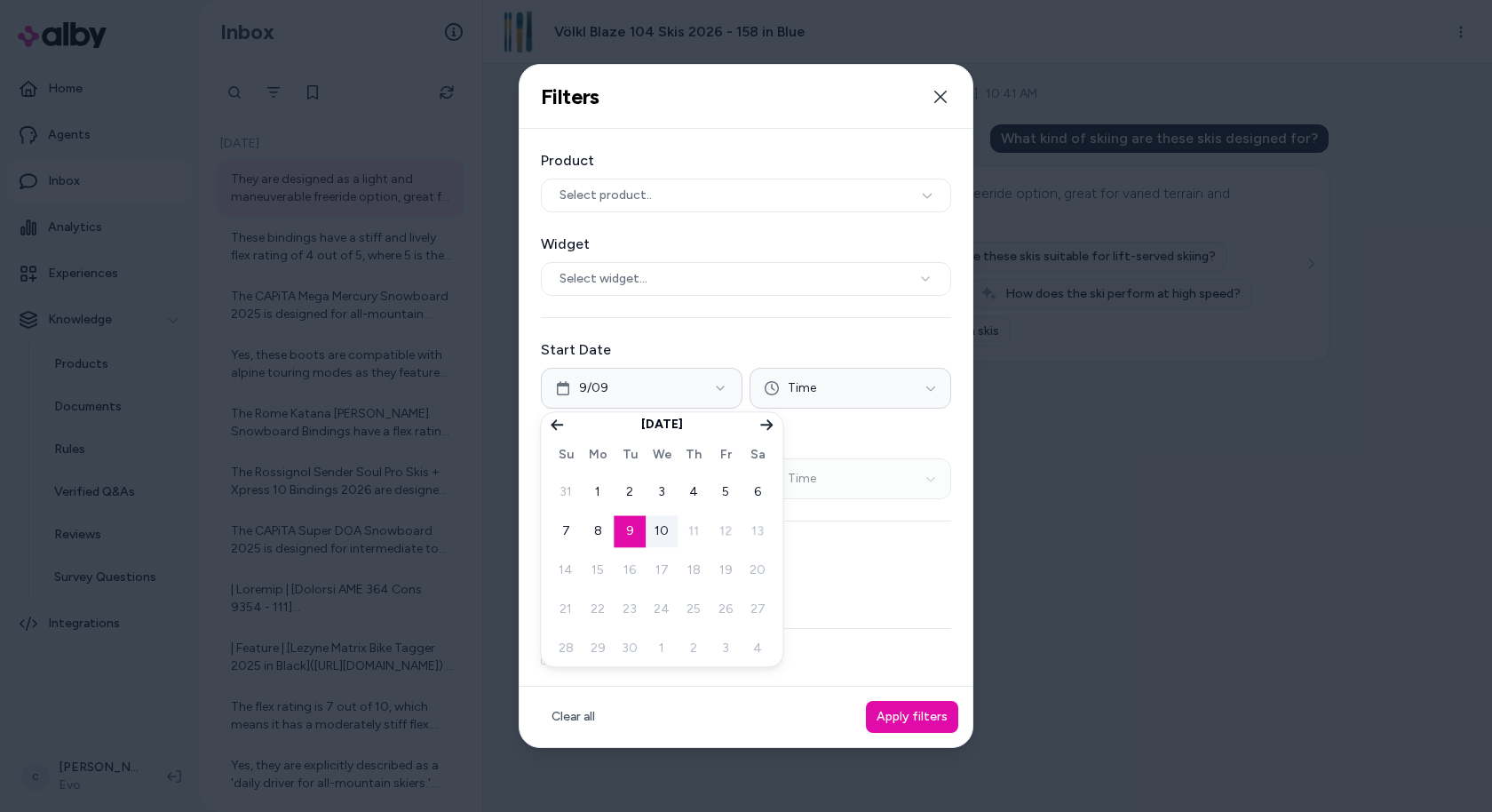
click at [740, 362] on div "Start Date 9/09 Time" at bounding box center [746, 374] width 410 height 69
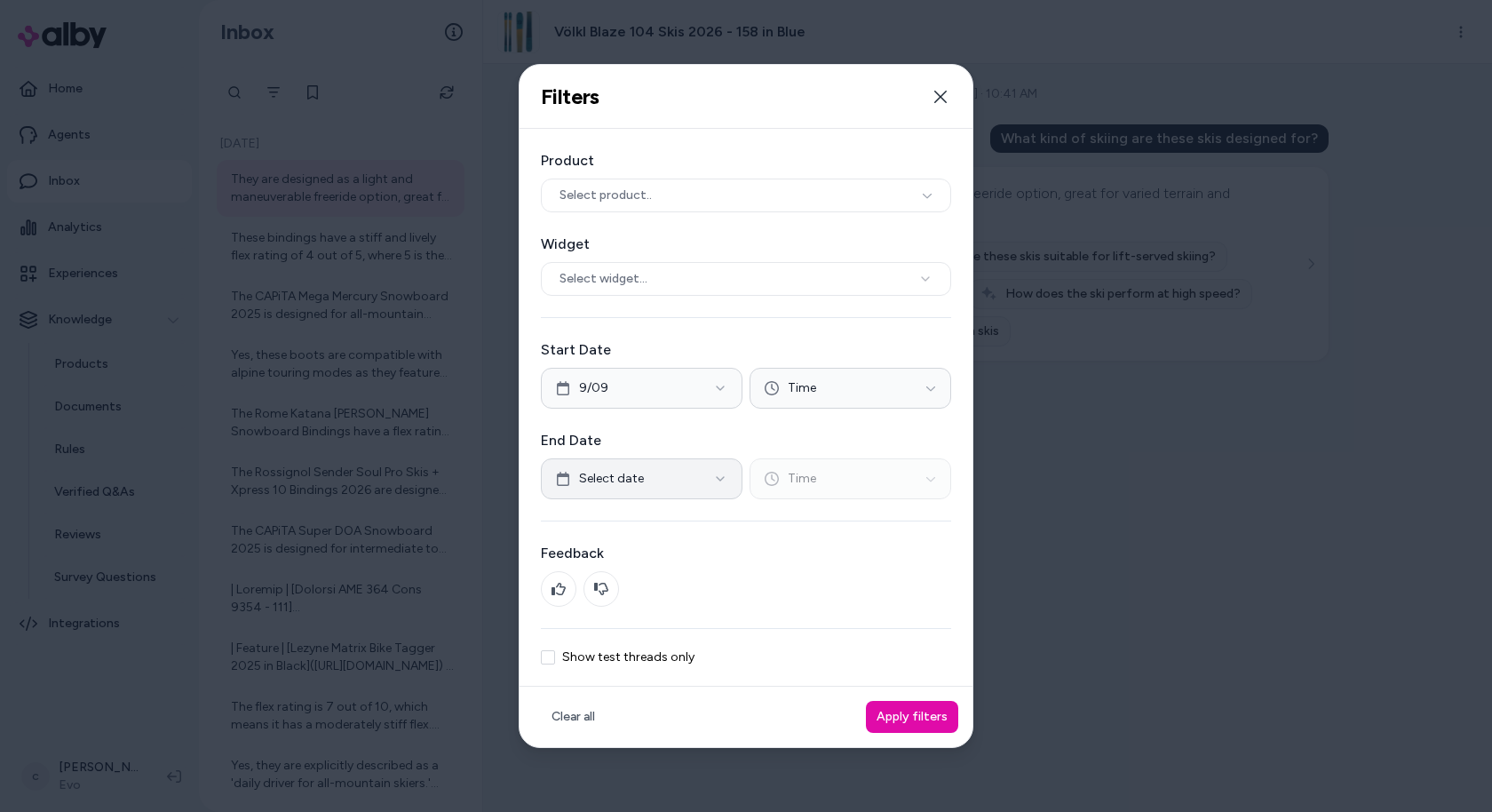
click at [703, 479] on button "Select date" at bounding box center [642, 478] width 202 height 41
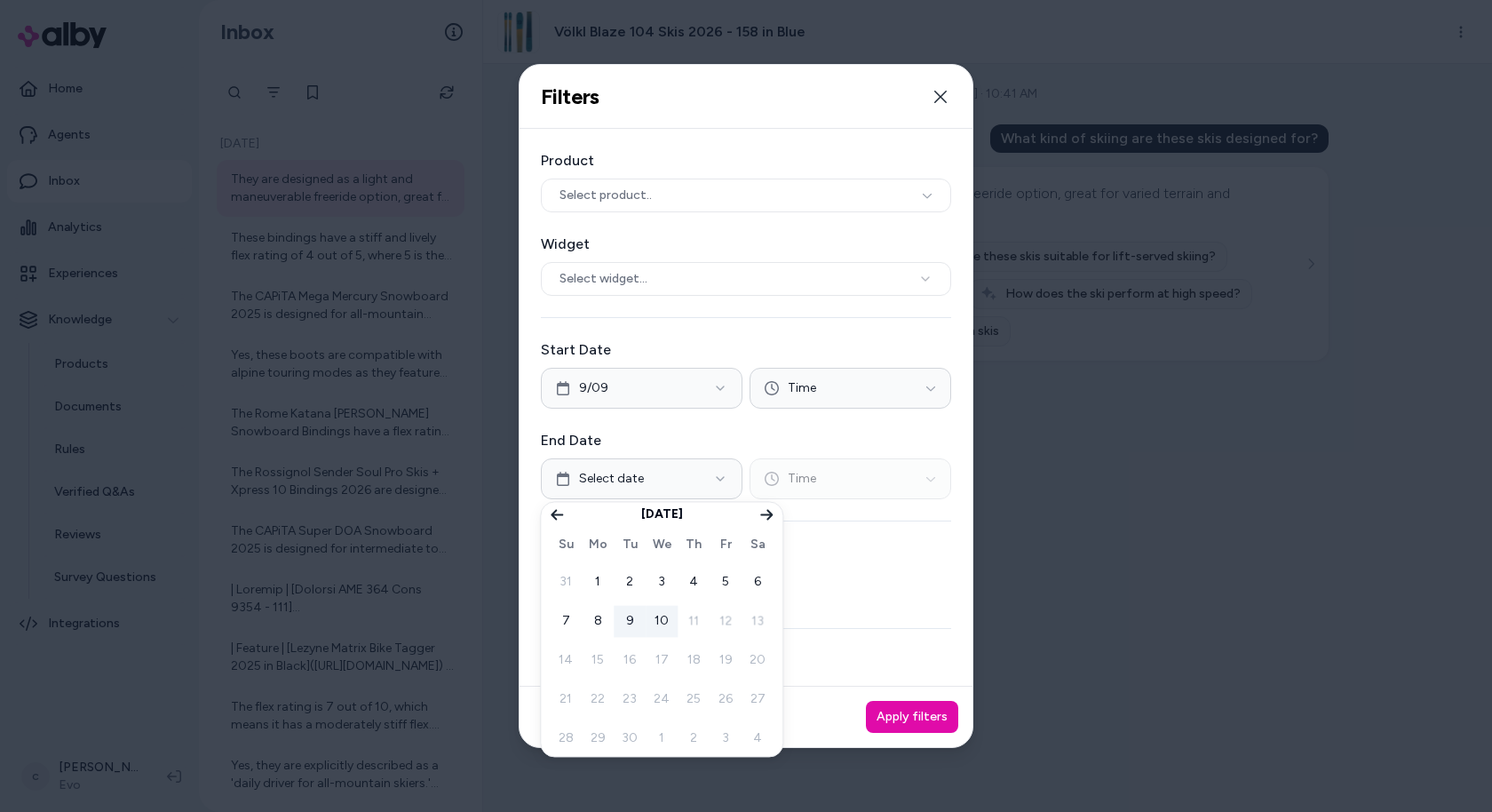
click at [626, 614] on button "9" at bounding box center [629, 620] width 32 height 32
click at [850, 544] on label "Feedback" at bounding box center [746, 554] width 410 height 22
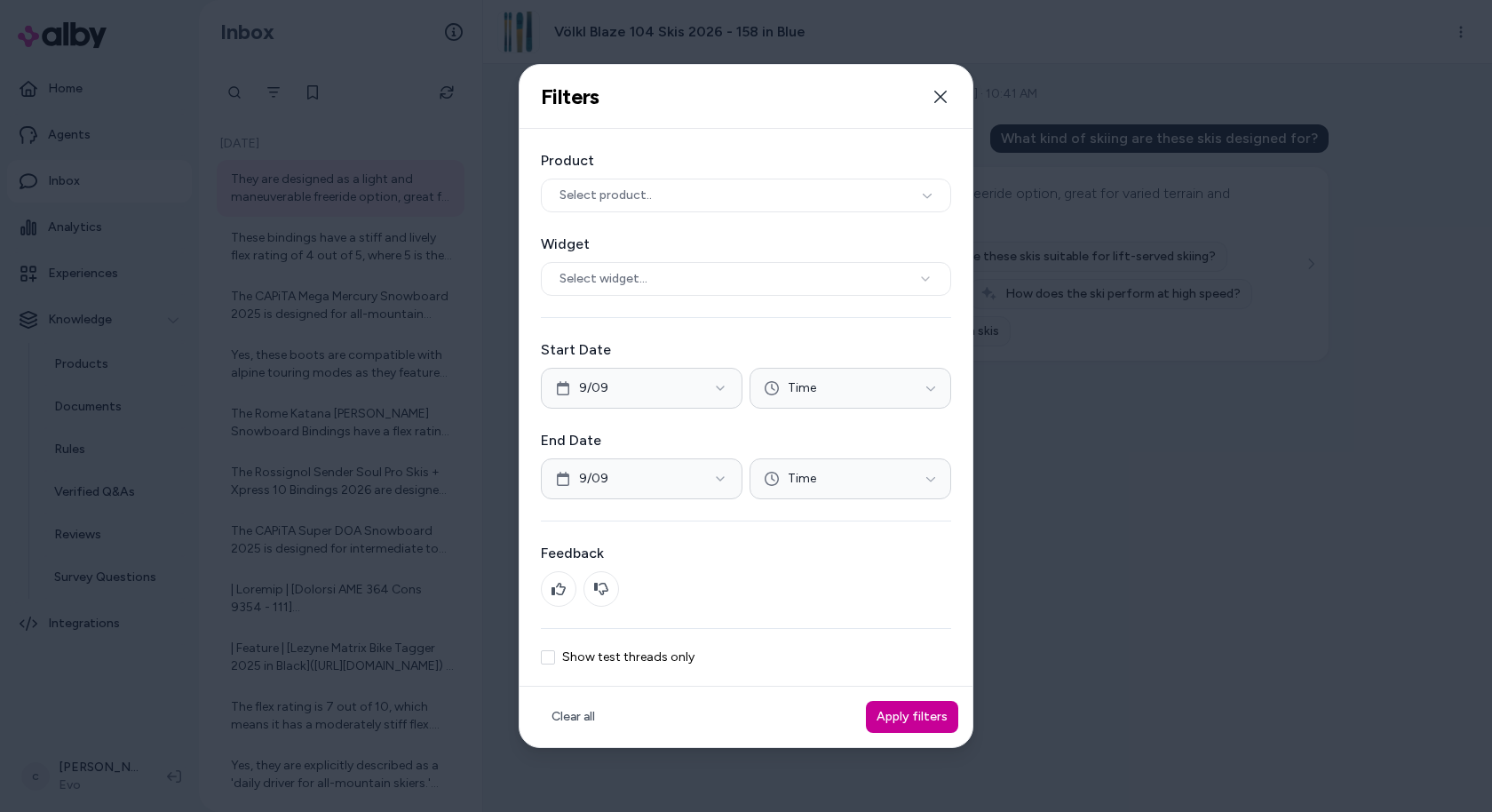
click at [908, 718] on button "Apply filters" at bounding box center [912, 716] width 92 height 32
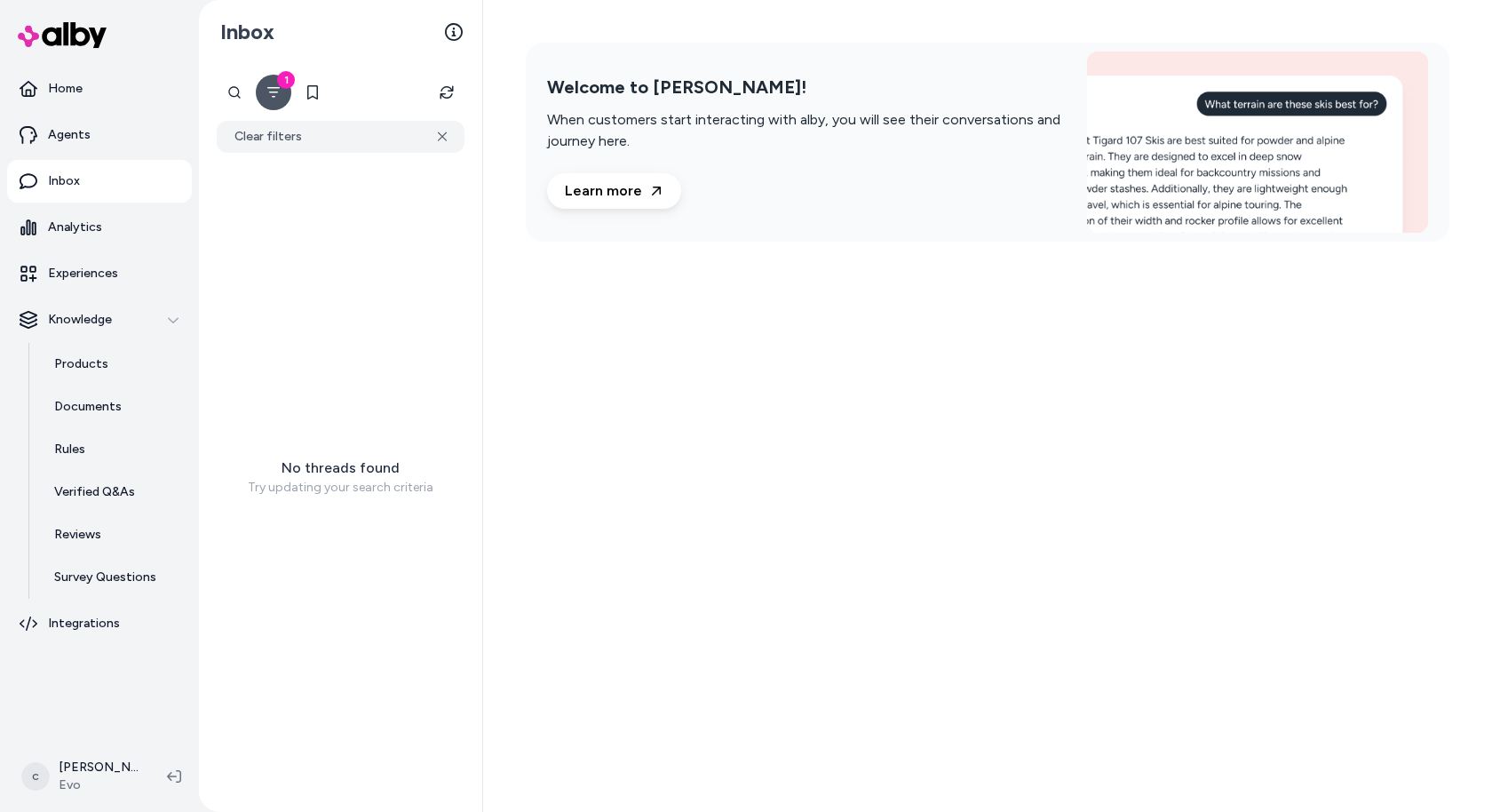
click at [628, 497] on div "Welcome to alby! When customers start interacting with alby, you will see their…" at bounding box center [987, 406] width 1009 height 812
click at [261, 90] on button "1" at bounding box center [273, 92] width 35 height 35
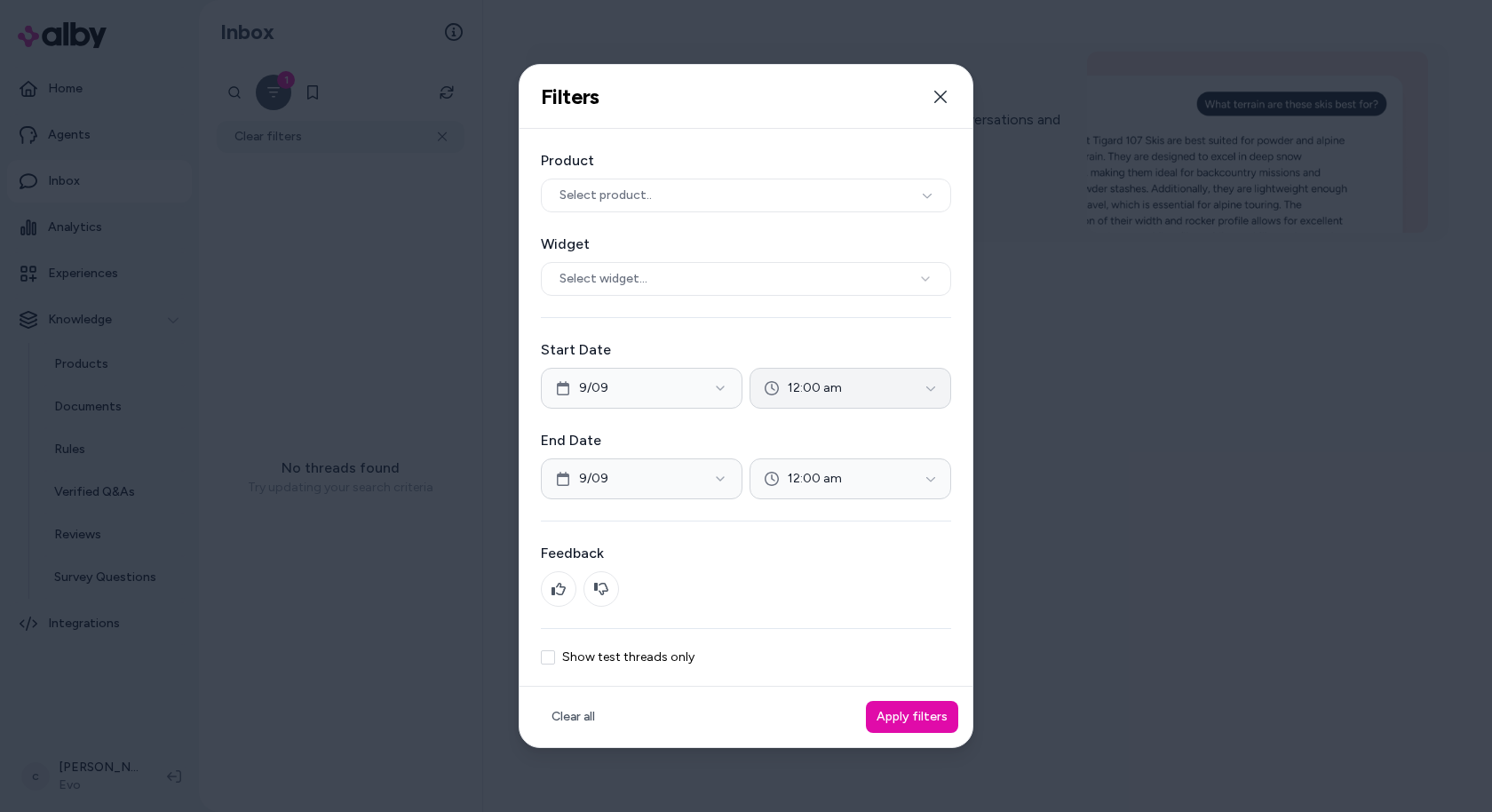
click at [889, 388] on button "12:00 am" at bounding box center [850, 388] width 202 height 41
click at [862, 435] on div "12:00 am" at bounding box center [851, 429] width 98 height 28
click at [892, 476] on div "12:30 am" at bounding box center [851, 486] width 98 height 28
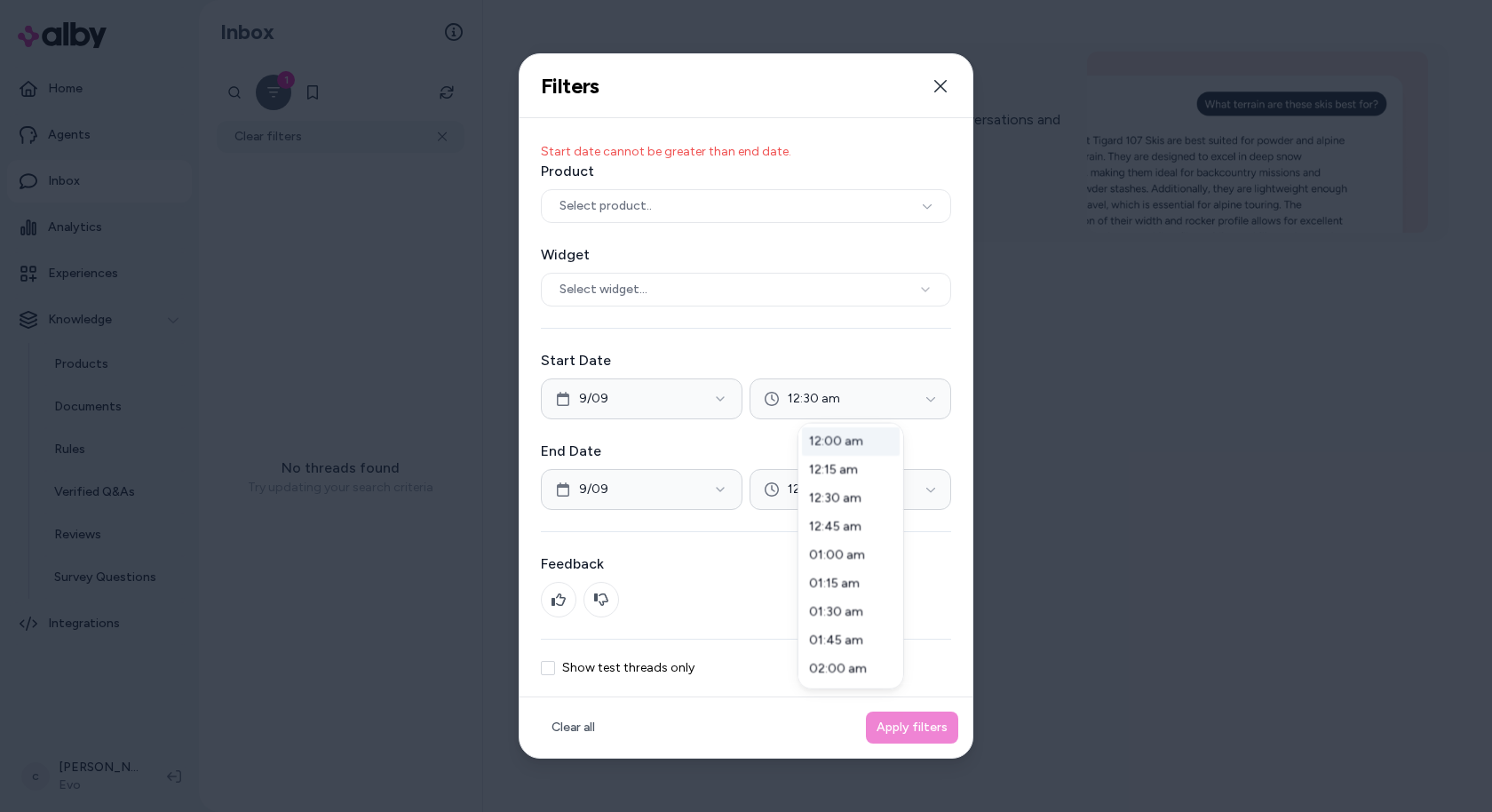
click at [882, 449] on div "12:00 am" at bounding box center [851, 441] width 98 height 28
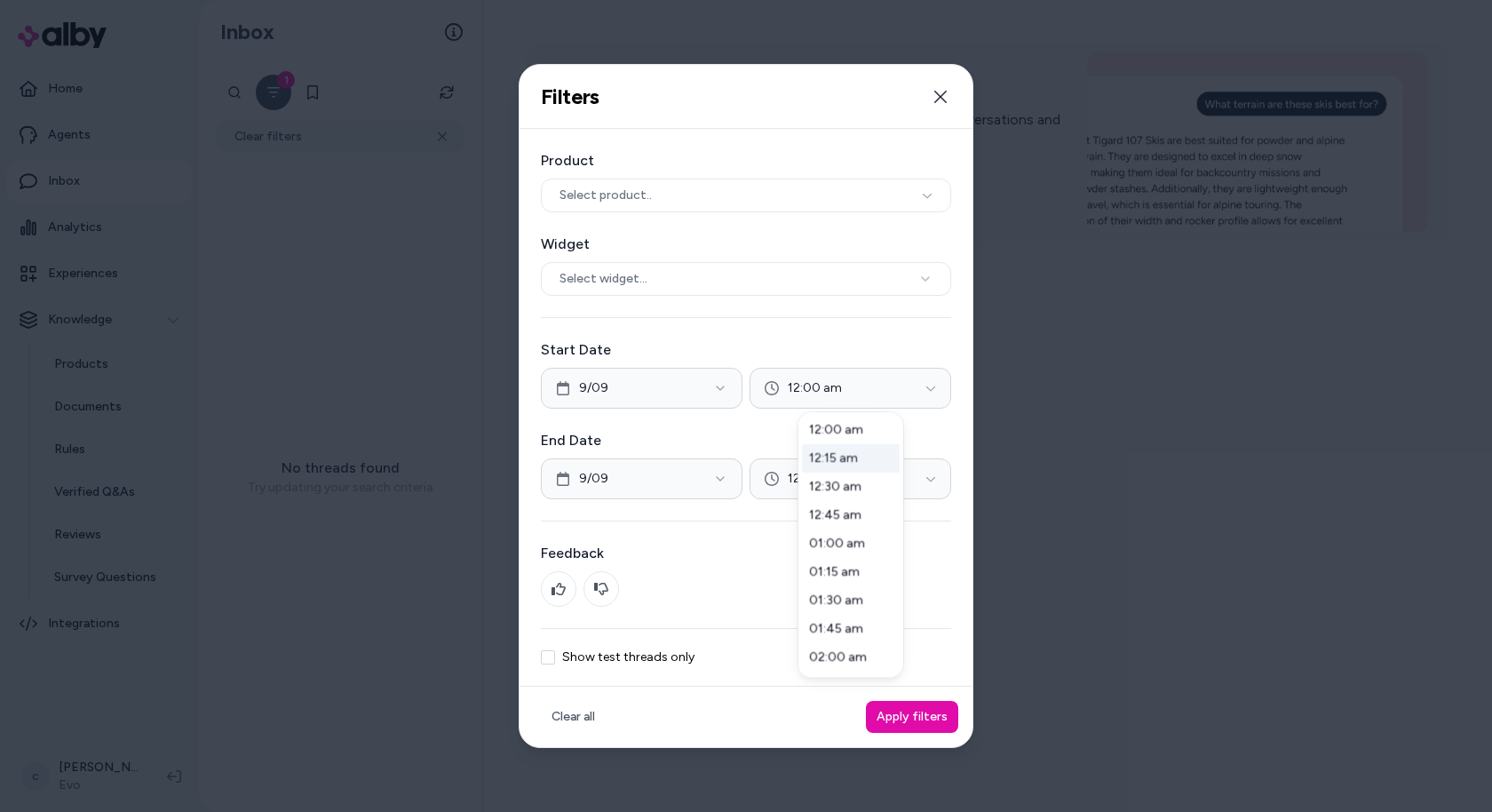
click at [948, 447] on div at bounding box center [746, 406] width 1492 height 812
click at [915, 469] on button "12:00 am" at bounding box center [850, 478] width 202 height 41
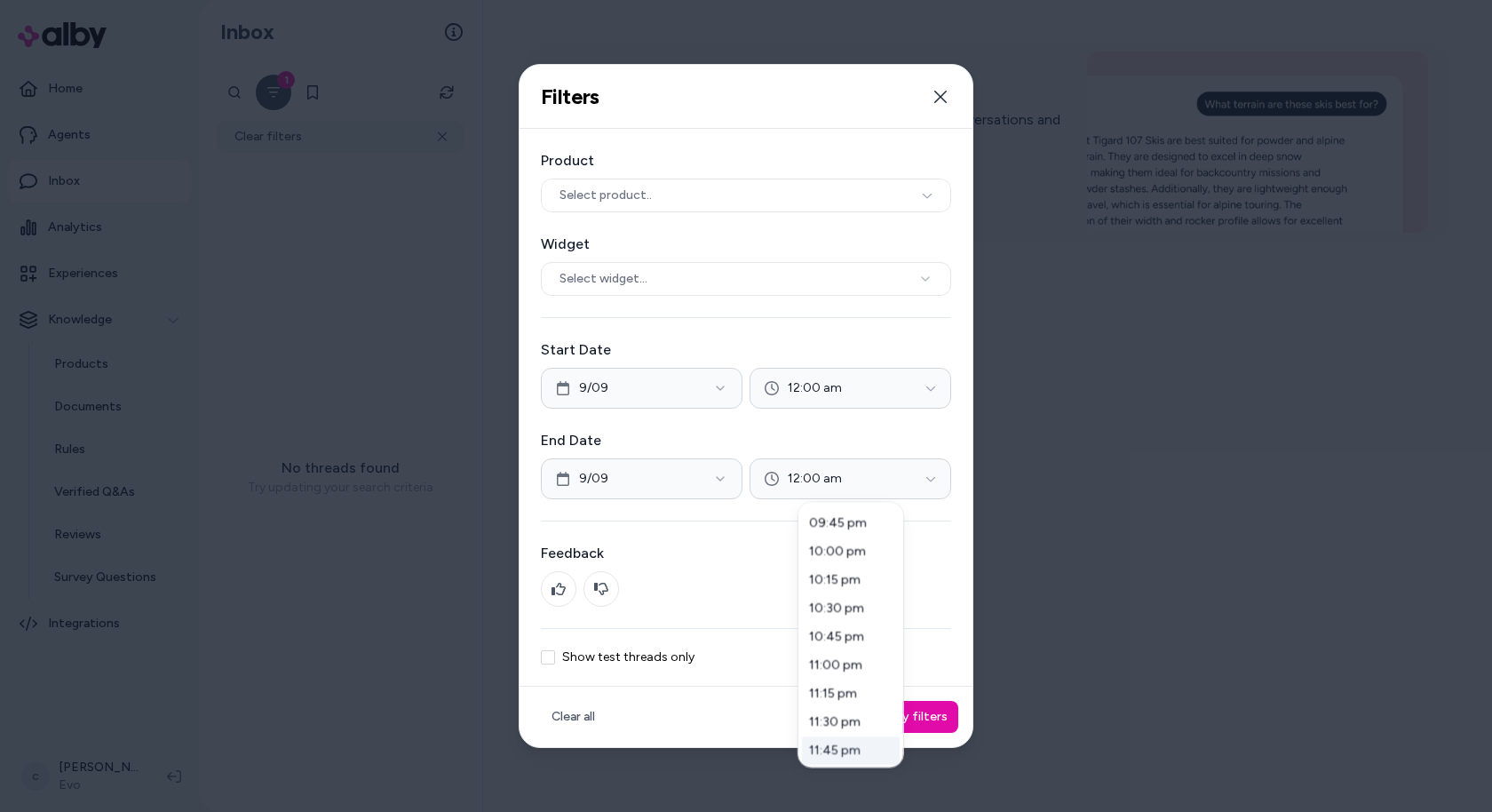
click at [844, 753] on div "11:45 pm" at bounding box center [851, 750] width 98 height 28
click at [931, 638] on div at bounding box center [746, 406] width 1492 height 812
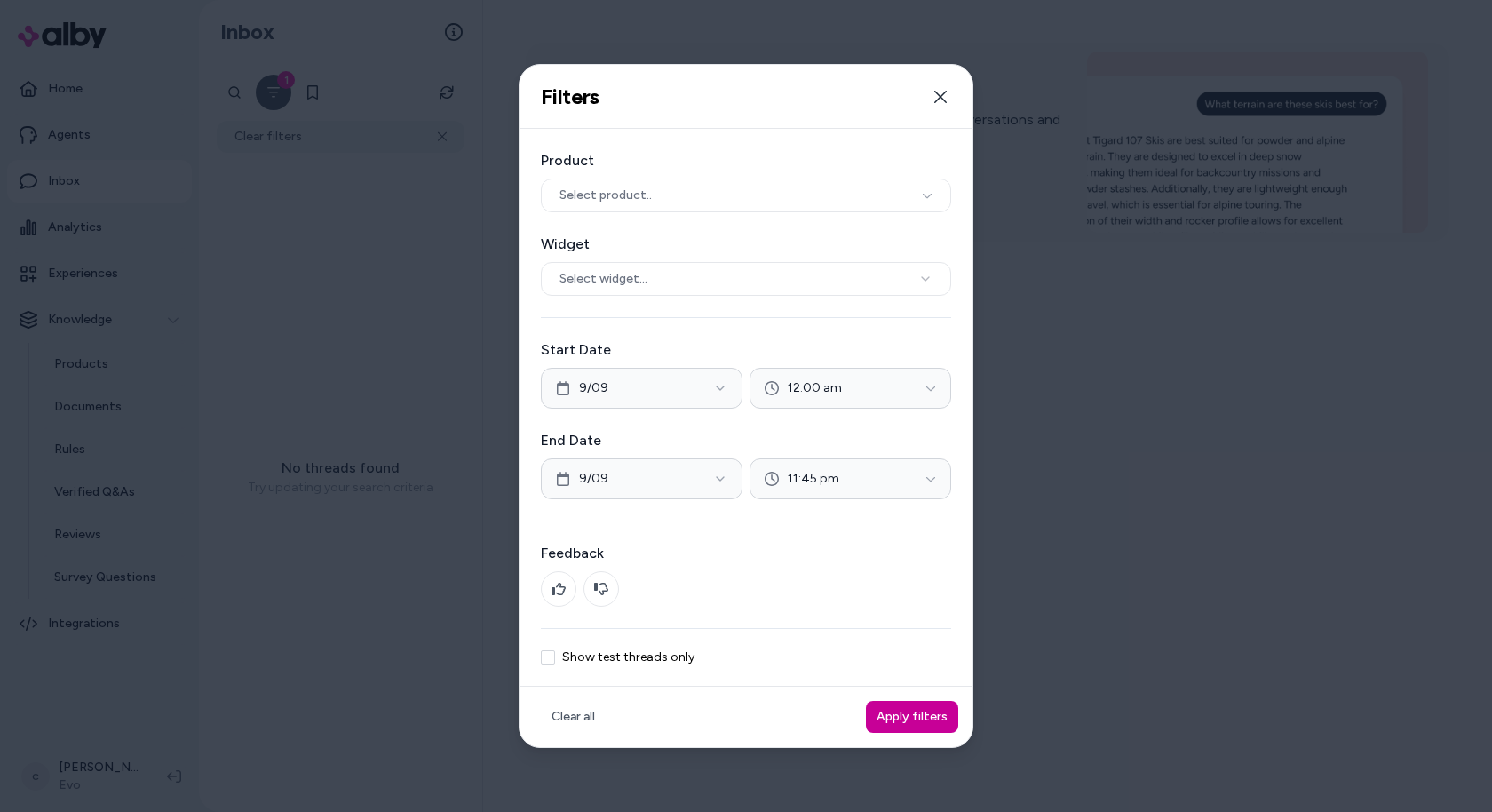
click at [919, 716] on button "Apply filters" at bounding box center [912, 716] width 92 height 32
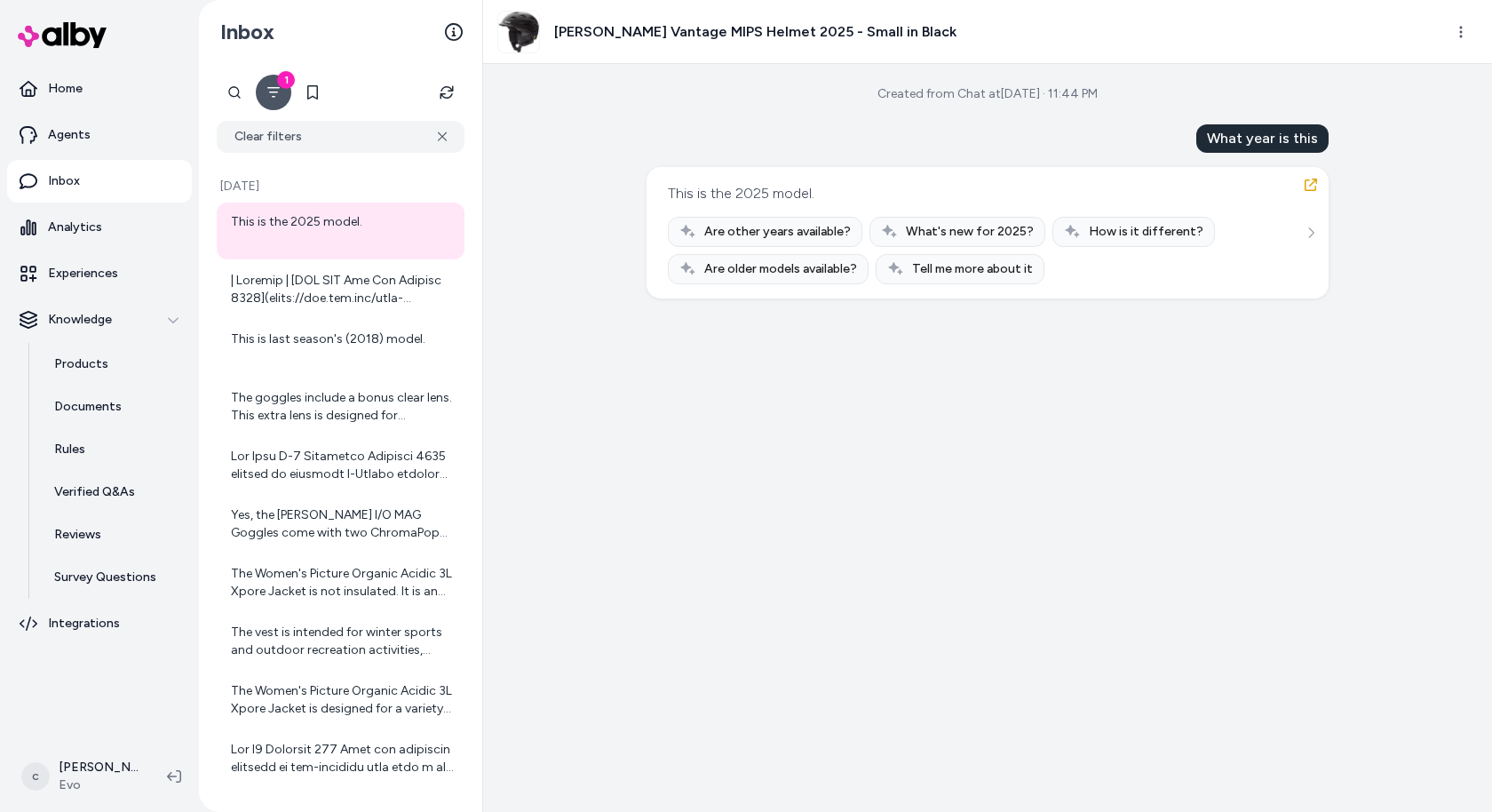
click at [277, 91] on icon "Filter" at bounding box center [273, 92] width 15 height 15
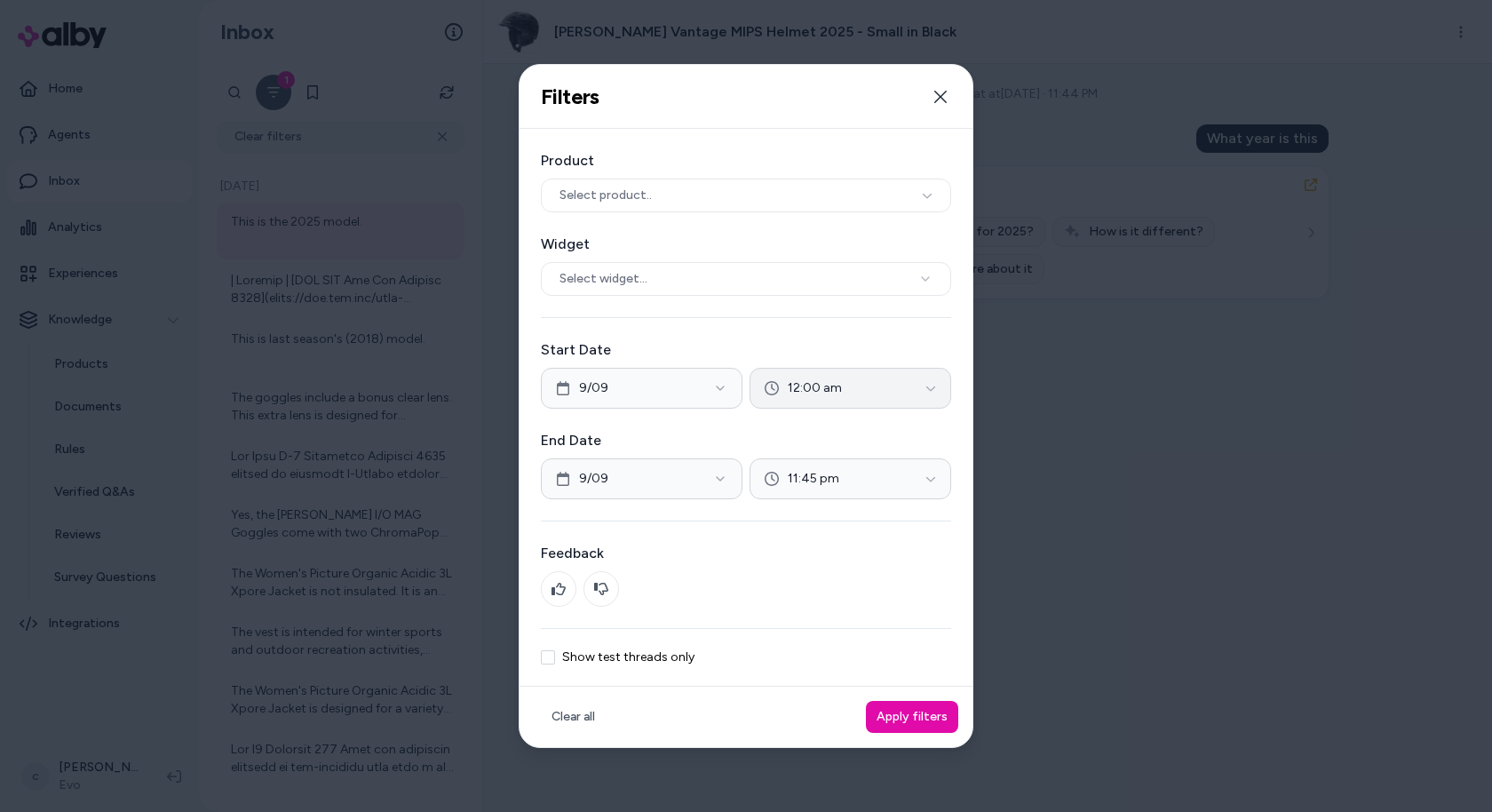
click at [872, 383] on button "12:00 am" at bounding box center [850, 388] width 202 height 41
click at [835, 526] on div "12:45 am" at bounding box center [851, 515] width 98 height 28
click at [882, 359] on div at bounding box center [746, 406] width 1492 height 812
click at [852, 391] on button "12:45 am" at bounding box center [850, 388] width 202 height 41
click at [842, 539] on div "01:00 am" at bounding box center [851, 543] width 98 height 28
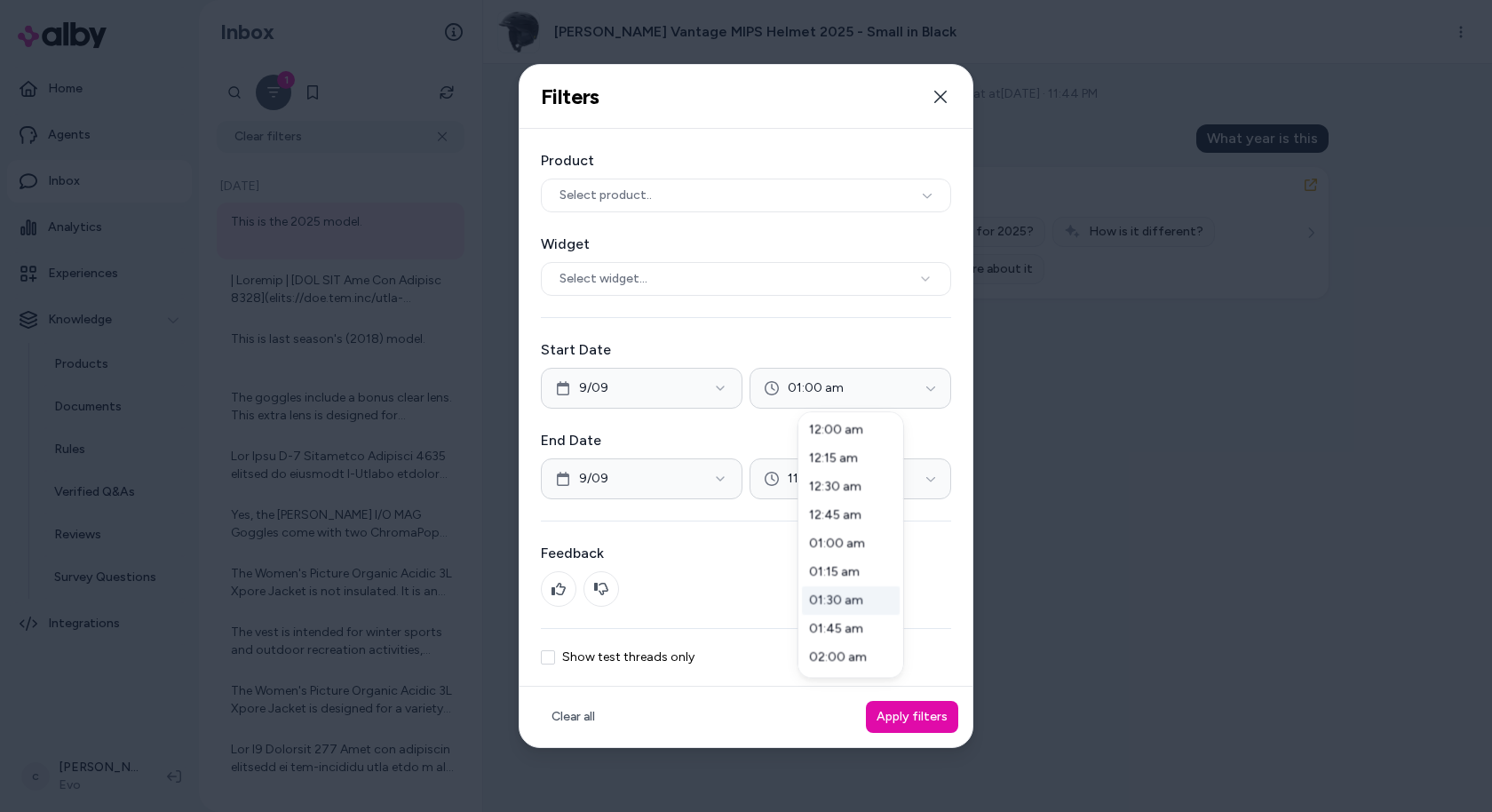
click at [857, 610] on div "01:30 am" at bounding box center [851, 600] width 98 height 28
click at [848, 462] on div "12:15 am" at bounding box center [851, 458] width 98 height 28
click at [858, 364] on div at bounding box center [746, 406] width 1492 height 812
click at [905, 712] on button "Apply filters" at bounding box center [912, 716] width 92 height 32
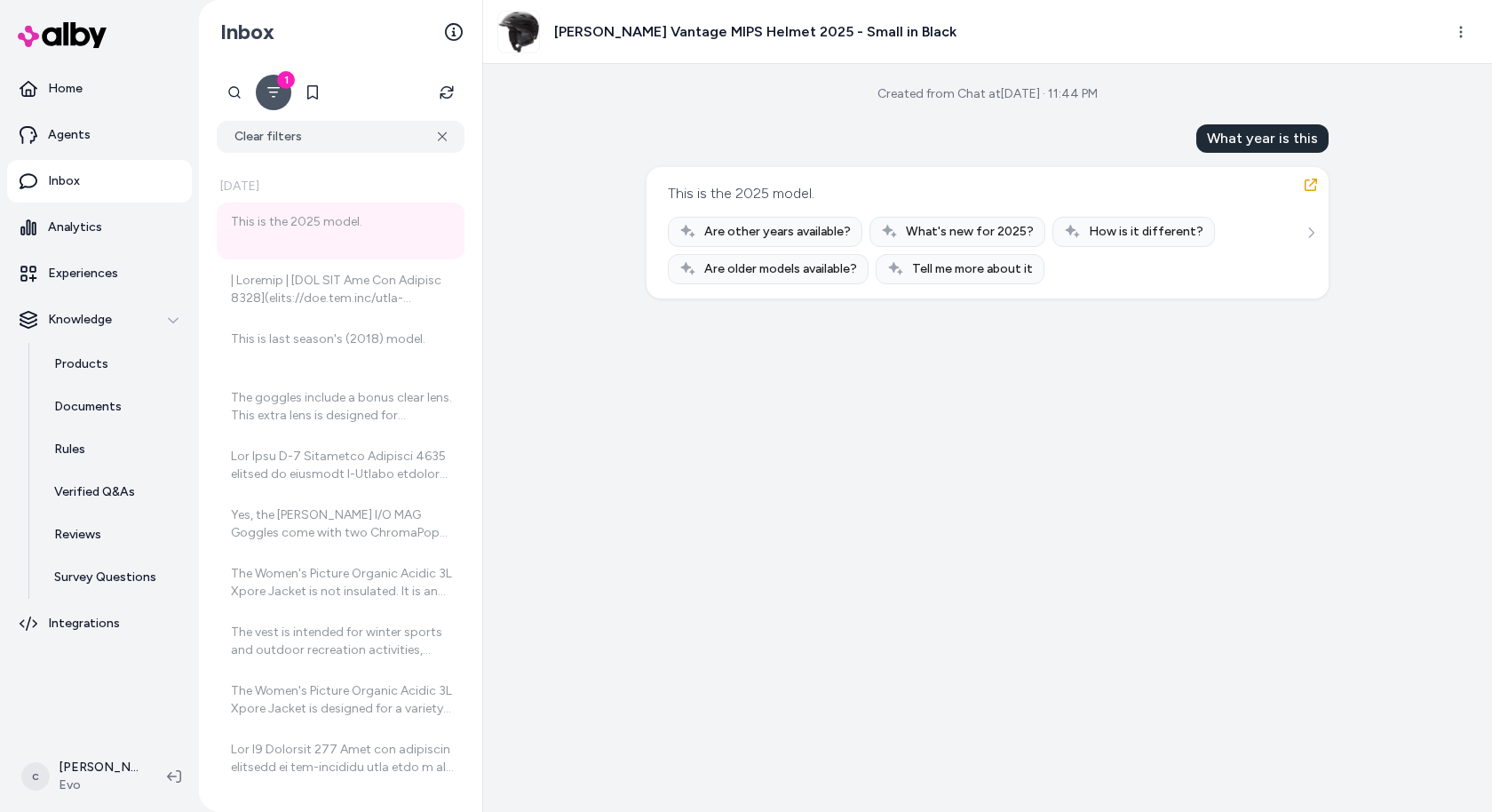
click at [282, 93] on button "1" at bounding box center [273, 92] width 35 height 35
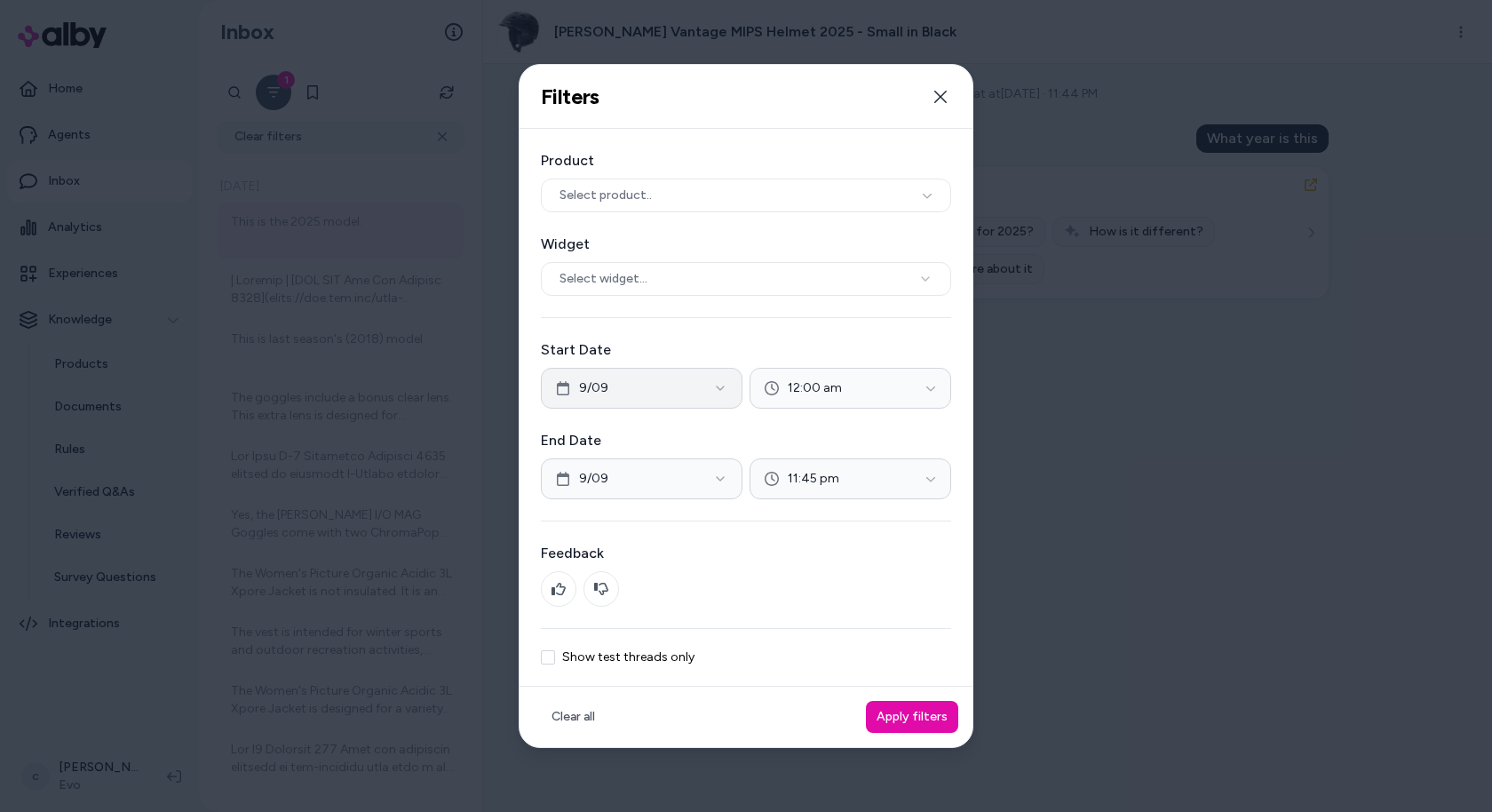
click at [648, 399] on button "9/09" at bounding box center [642, 388] width 202 height 41
click at [656, 335] on div "Product Select product.. Widget Select widget... Start Date 9/09 12:00 am End D…" at bounding box center [746, 408] width 453 height 558
click at [892, 713] on button "Apply filters" at bounding box center [912, 716] width 92 height 32
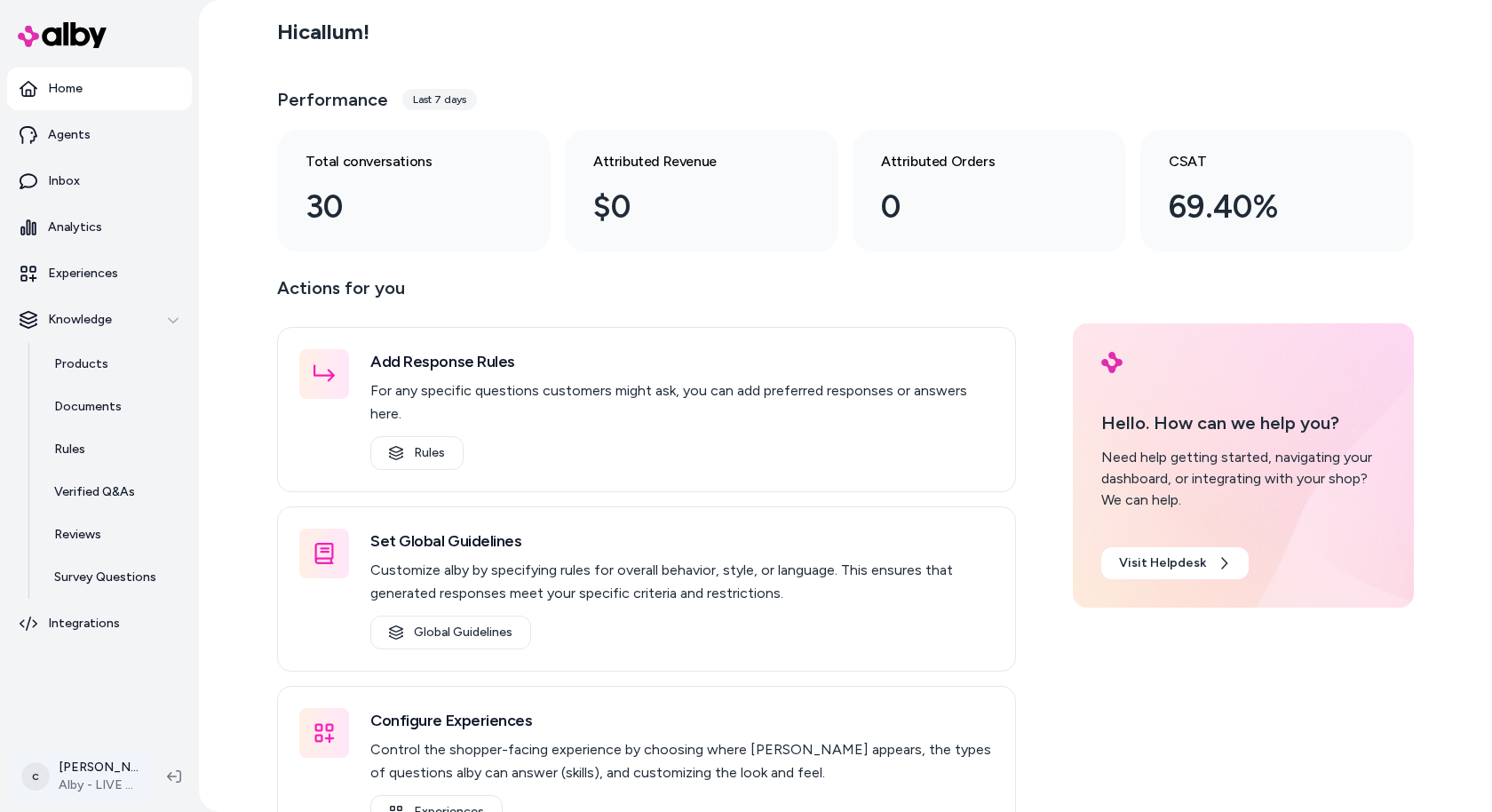
click at [96, 776] on html "Home Agents Inbox Analytics Experiences Knowledge Products Documents Rules Veri…" at bounding box center [746, 406] width 1492 height 812
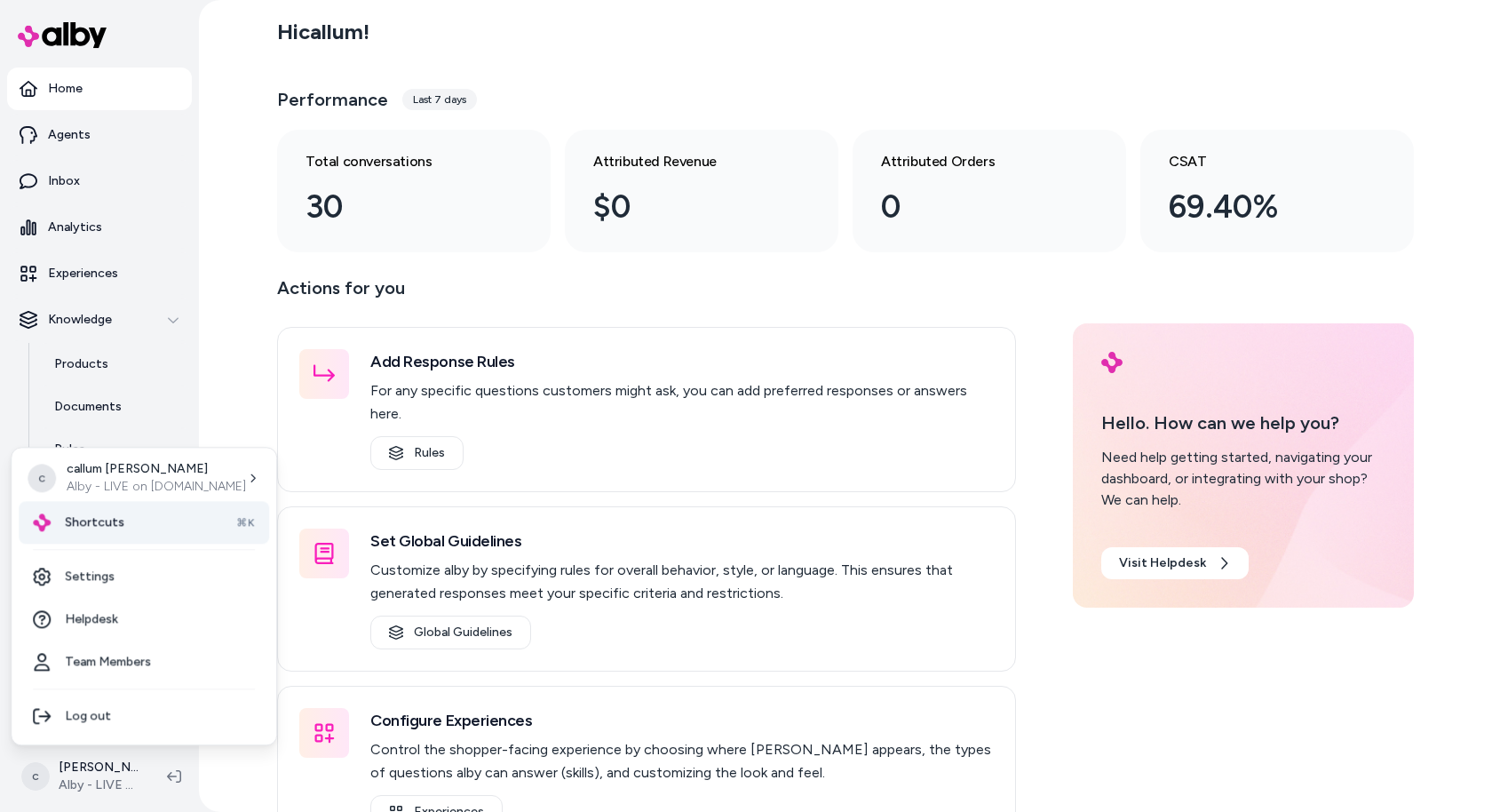
click at [180, 521] on div "Shortcuts ⌘K" at bounding box center [144, 522] width 250 height 43
